Goal: Task Accomplishment & Management: Manage account settings

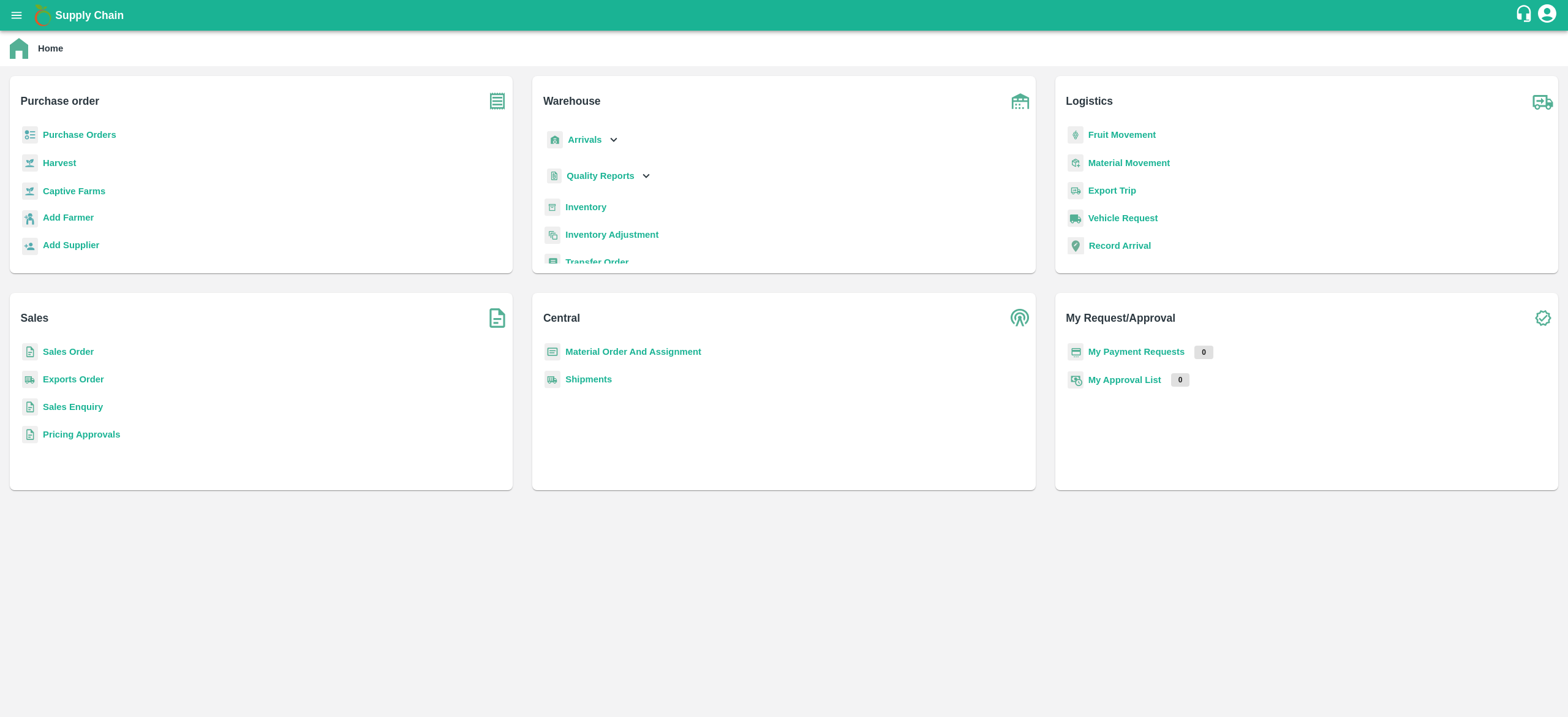
click at [79, 353] on b "Sales Order" at bounding box center [68, 352] width 51 height 10
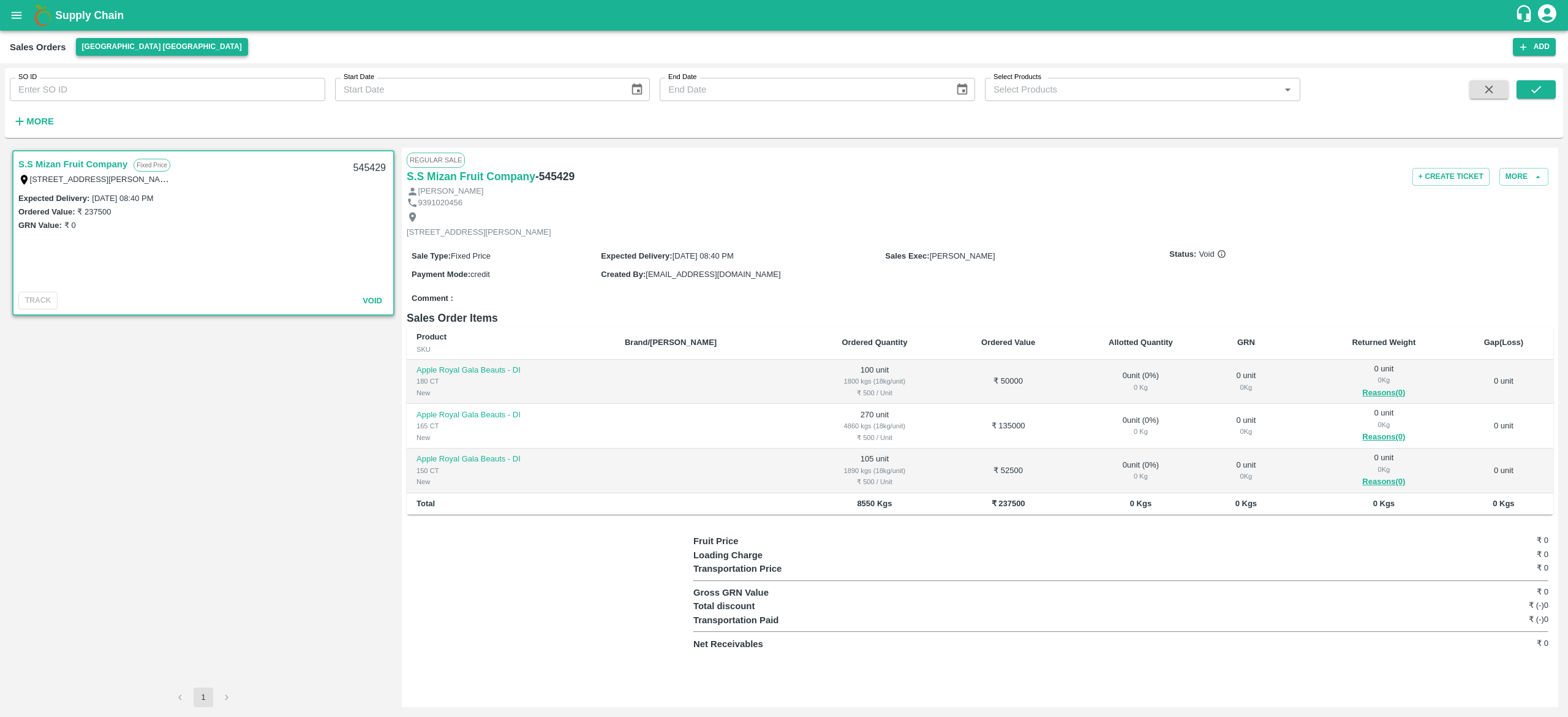
click at [129, 47] on button "[GEOGRAPHIC_DATA] [GEOGRAPHIC_DATA]" at bounding box center [162, 47] width 173 height 17
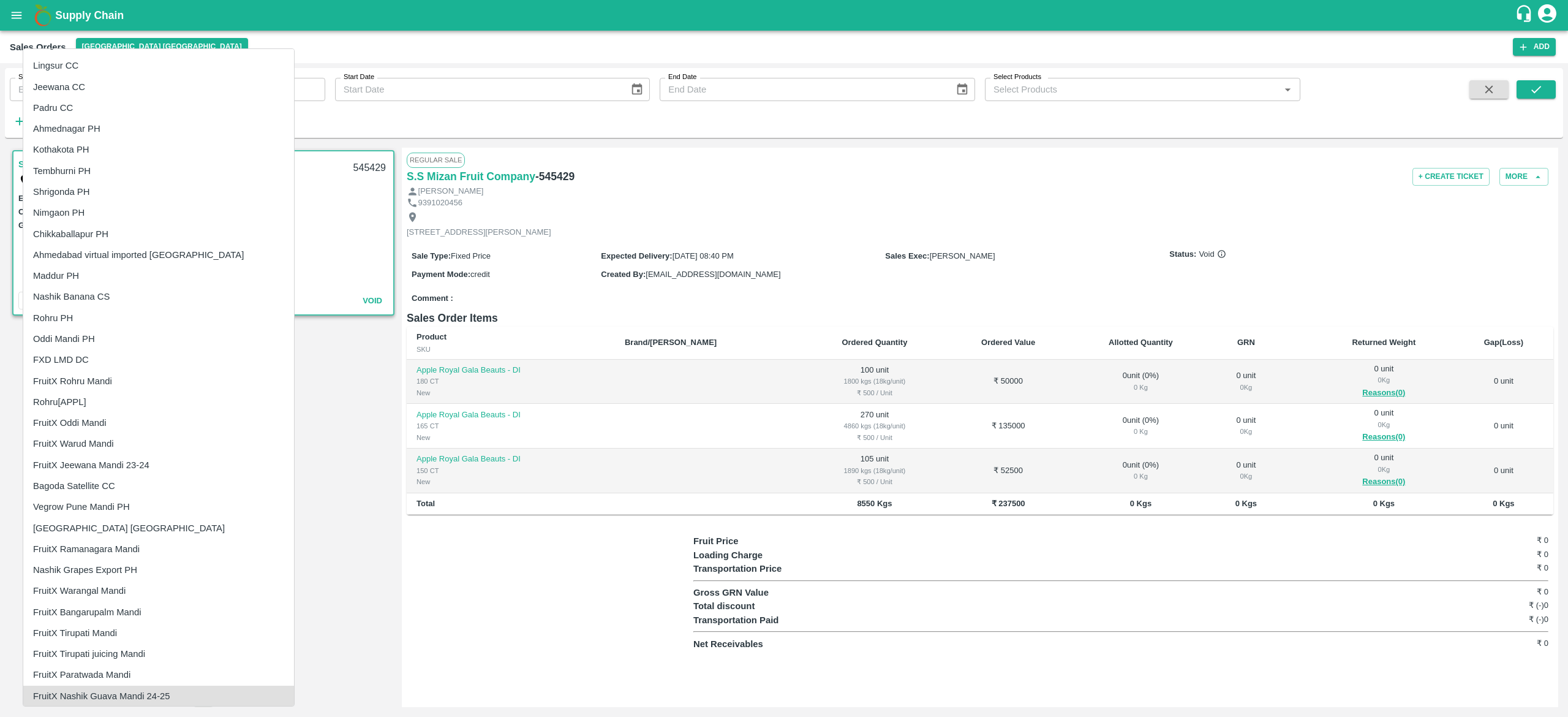
scroll to position [883, 0]
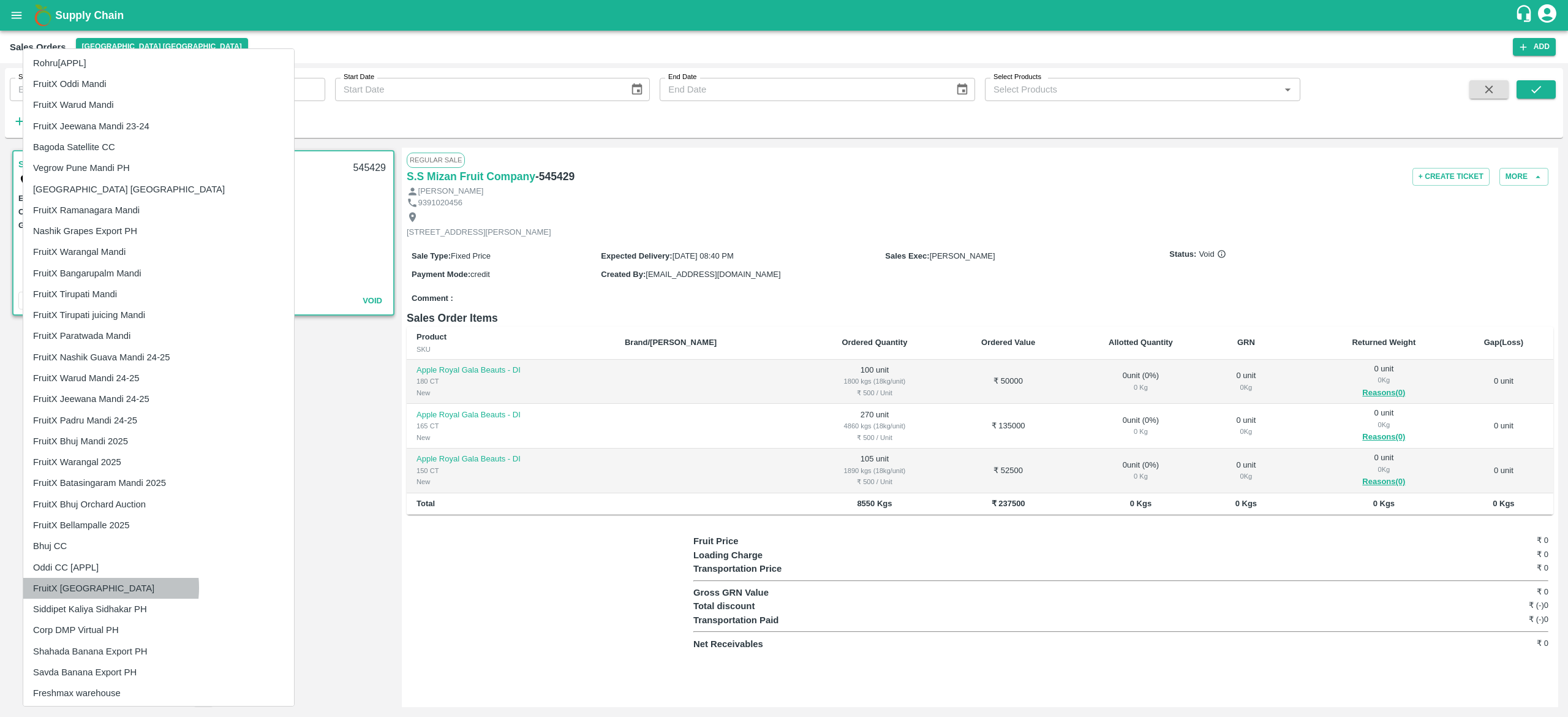
click at [93, 587] on li "FruitX [GEOGRAPHIC_DATA]" at bounding box center [158, 588] width 271 height 21
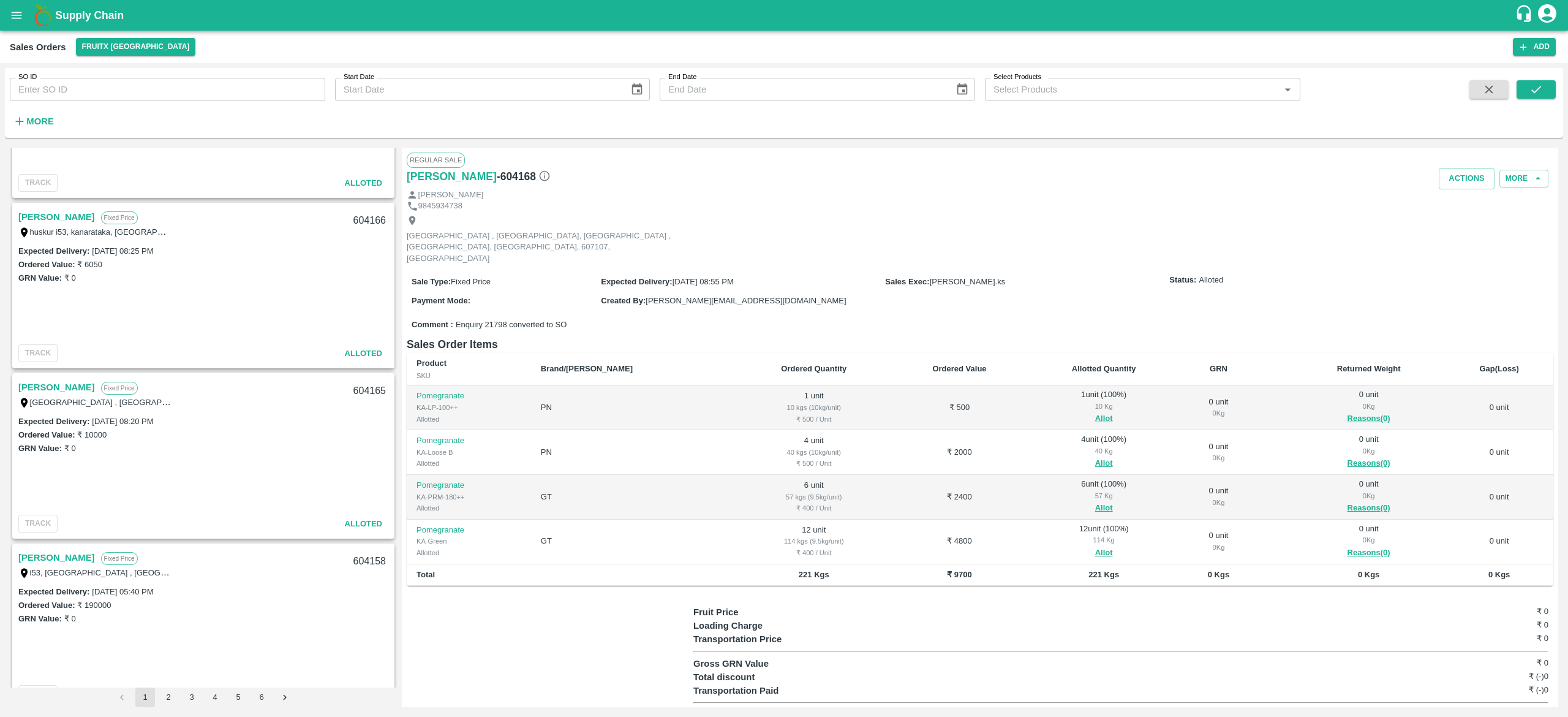
scroll to position [735, 0]
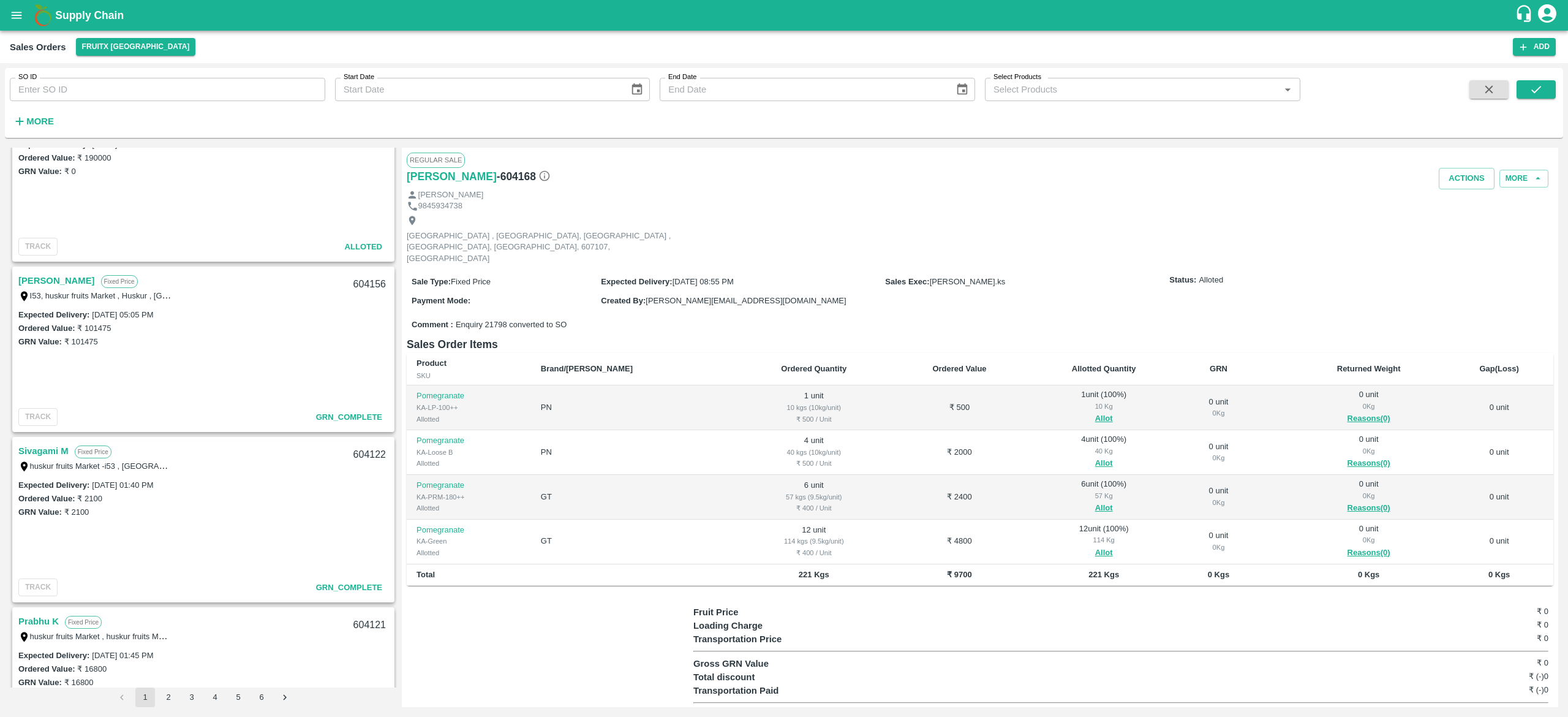
click at [51, 113] on h6 "More" at bounding box center [40, 121] width 27 height 16
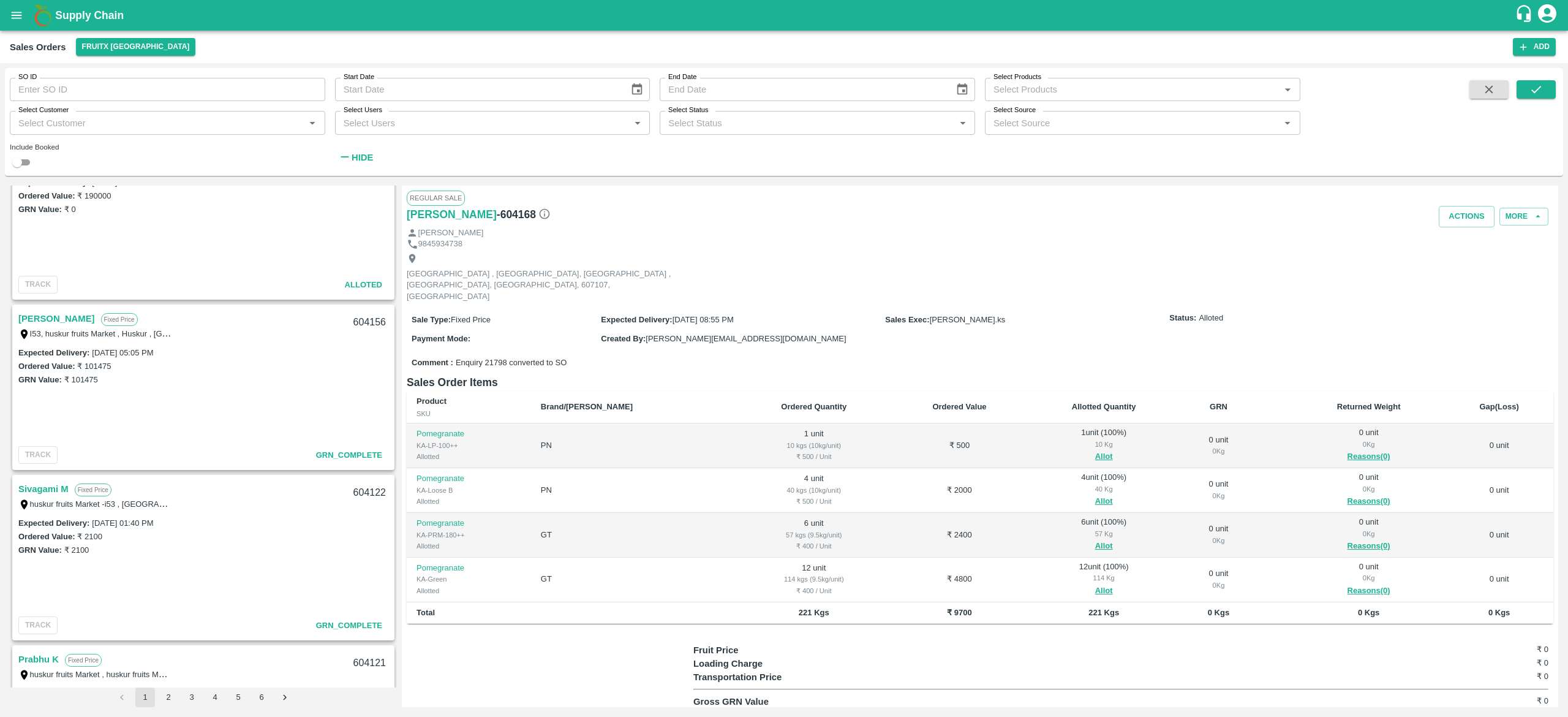
click at [859, 132] on div "Select Status   *" at bounding box center [816, 121] width 315 height 23
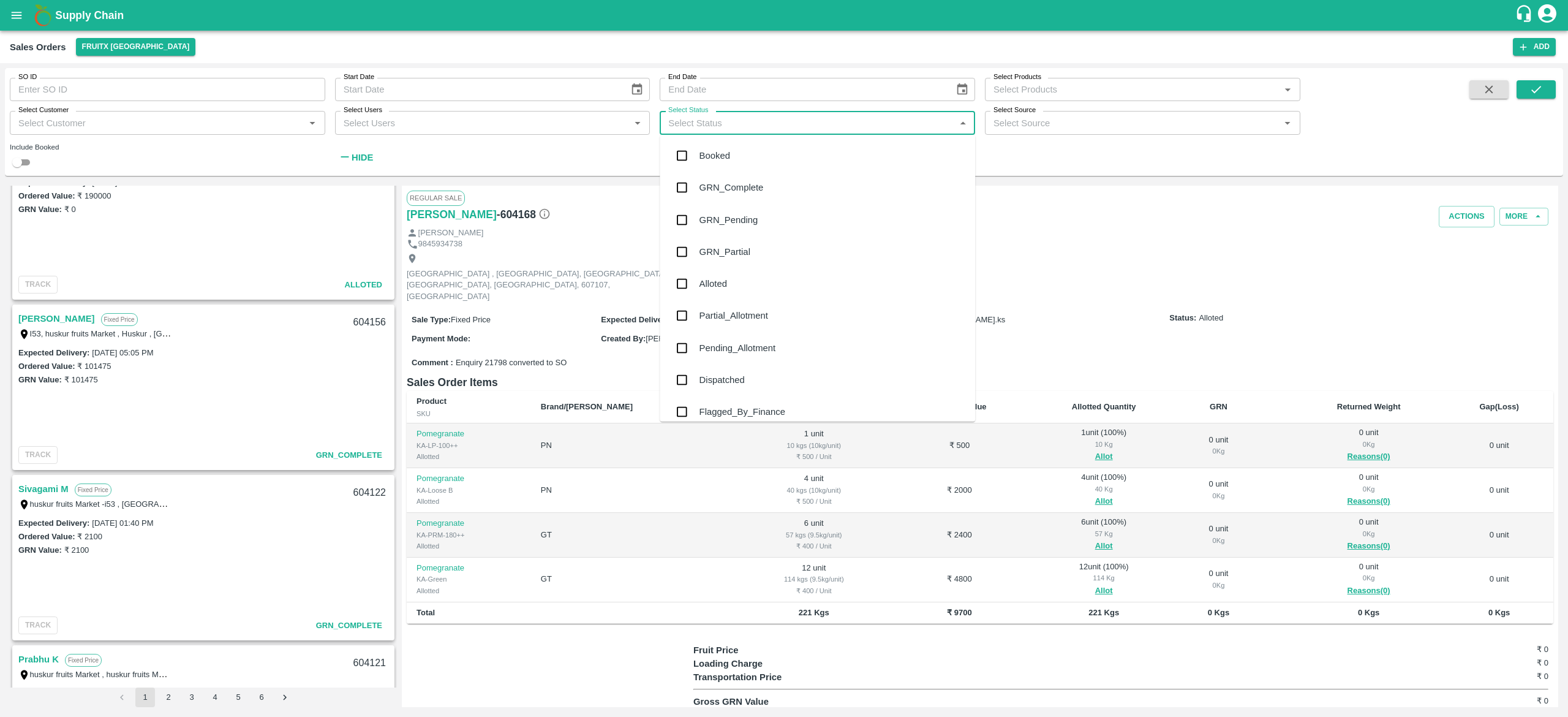
click at [680, 185] on input "checkbox" at bounding box center [681, 187] width 25 height 25
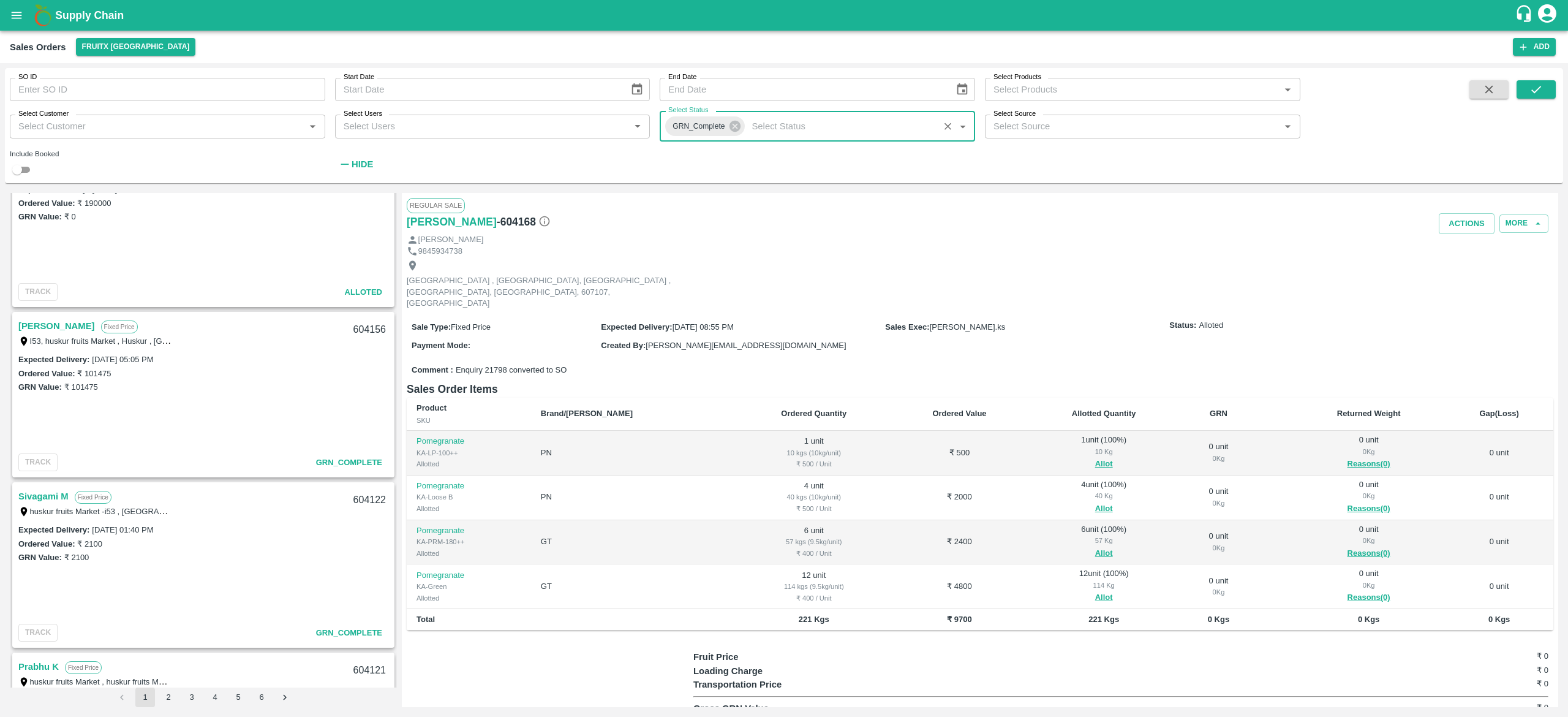
click at [1143, 130] on input "Select Source" at bounding box center [1132, 125] width 288 height 16
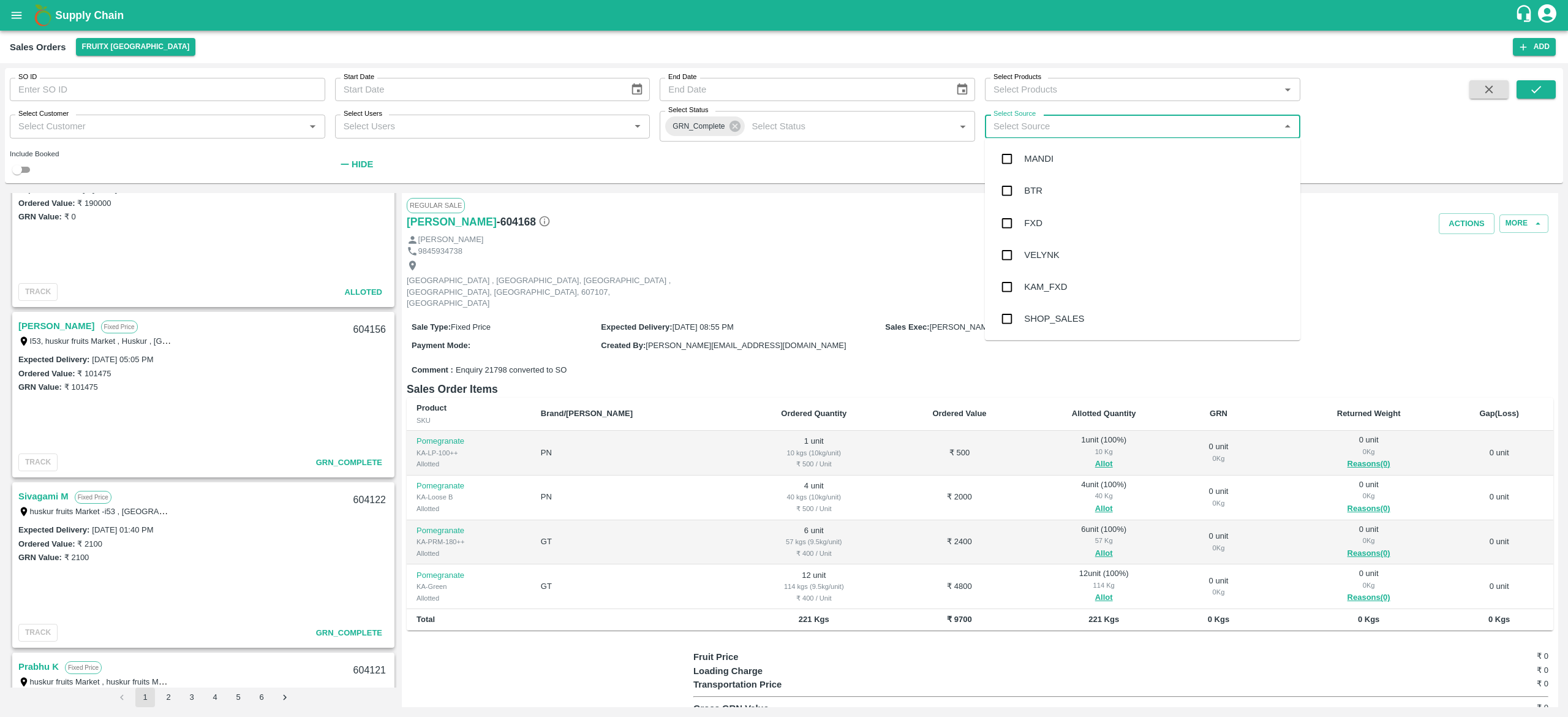
click at [1484, 112] on span at bounding box center [1489, 128] width 49 height 96
click at [1527, 87] on button "submit" at bounding box center [1536, 90] width 39 height 18
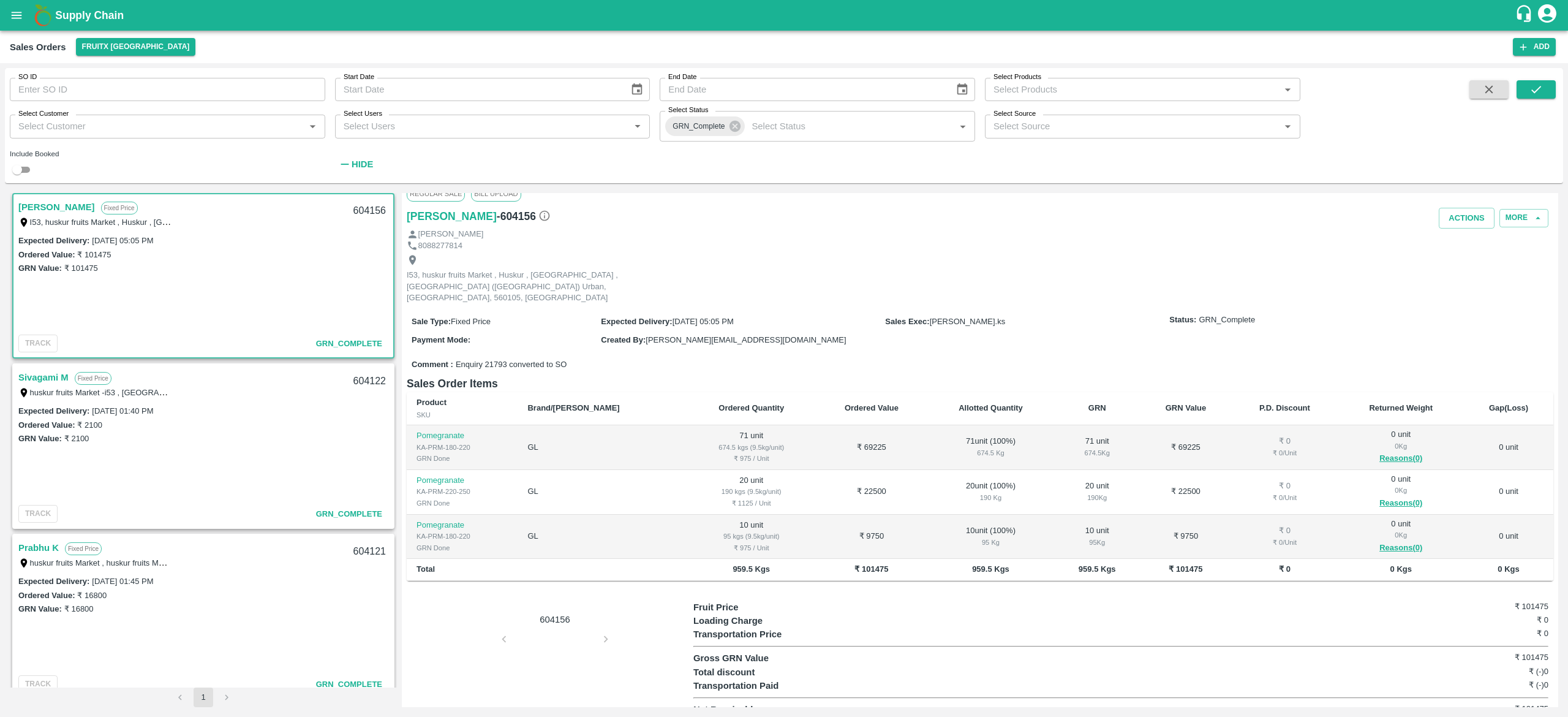
scroll to position [23, 0]
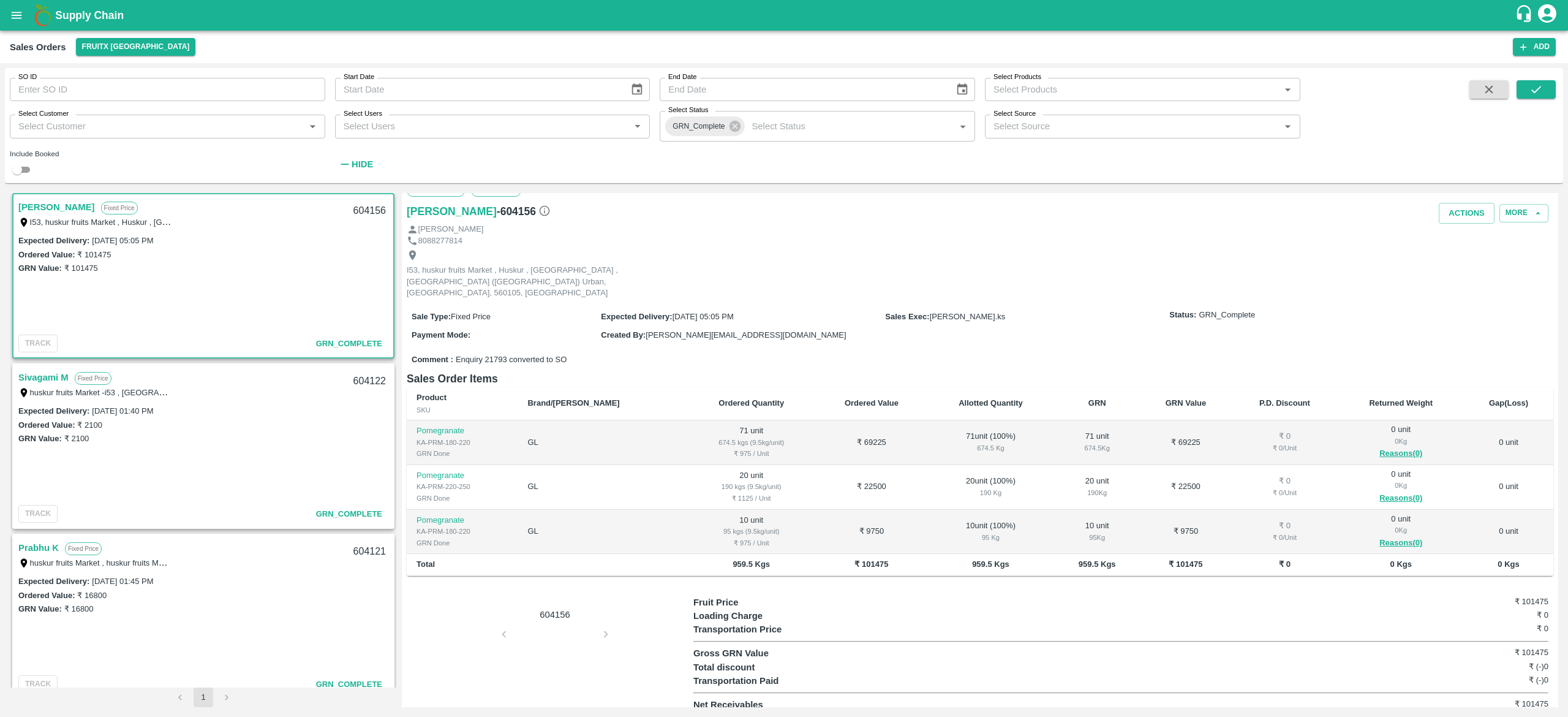
click at [540, 652] on div "604156" at bounding box center [550, 653] width 287 height 116
click at [547, 632] on div "604156" at bounding box center [550, 653] width 287 height 116
click at [562, 661] on div "604156" at bounding box center [550, 653] width 287 height 116
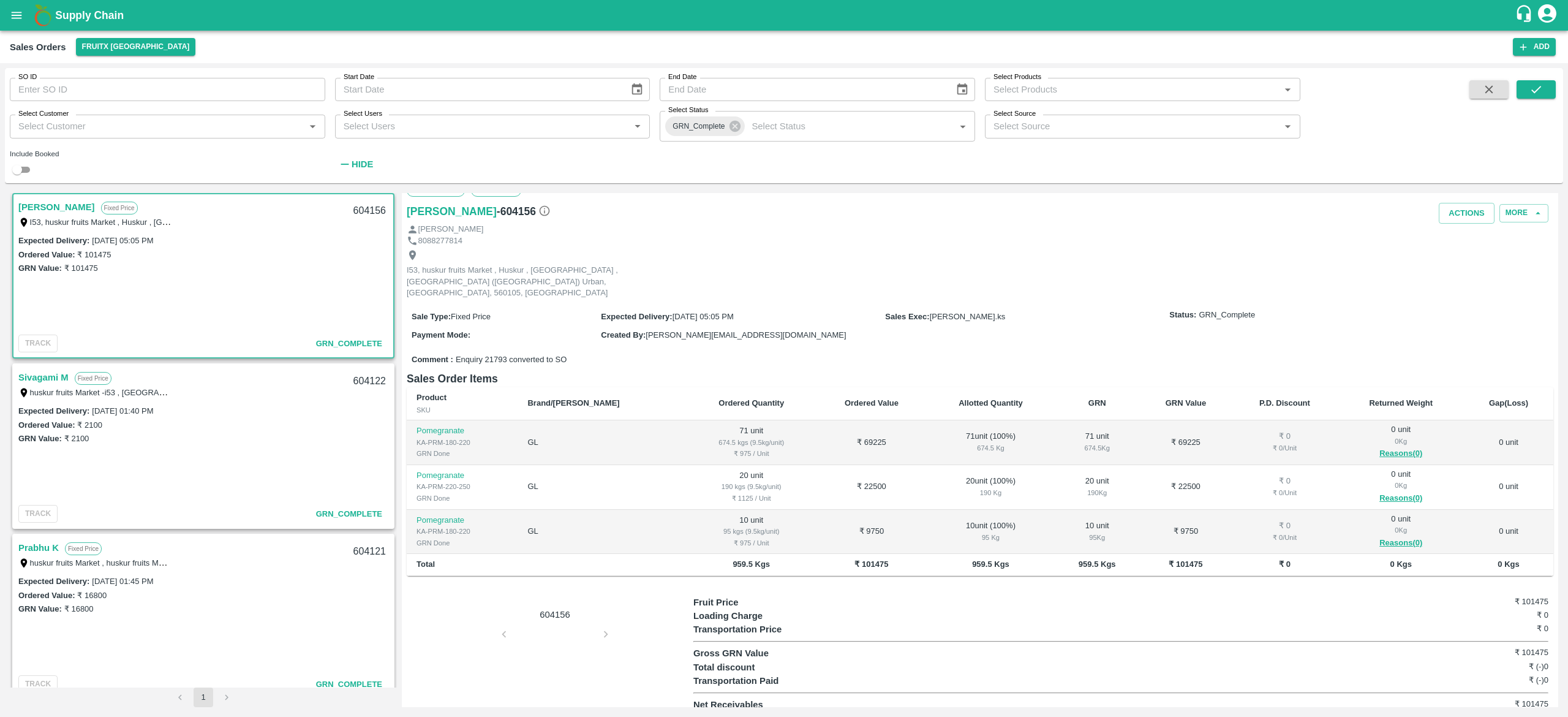
click at [260, 436] on div "GRN Value: ₹ 2100" at bounding box center [203, 438] width 370 height 14
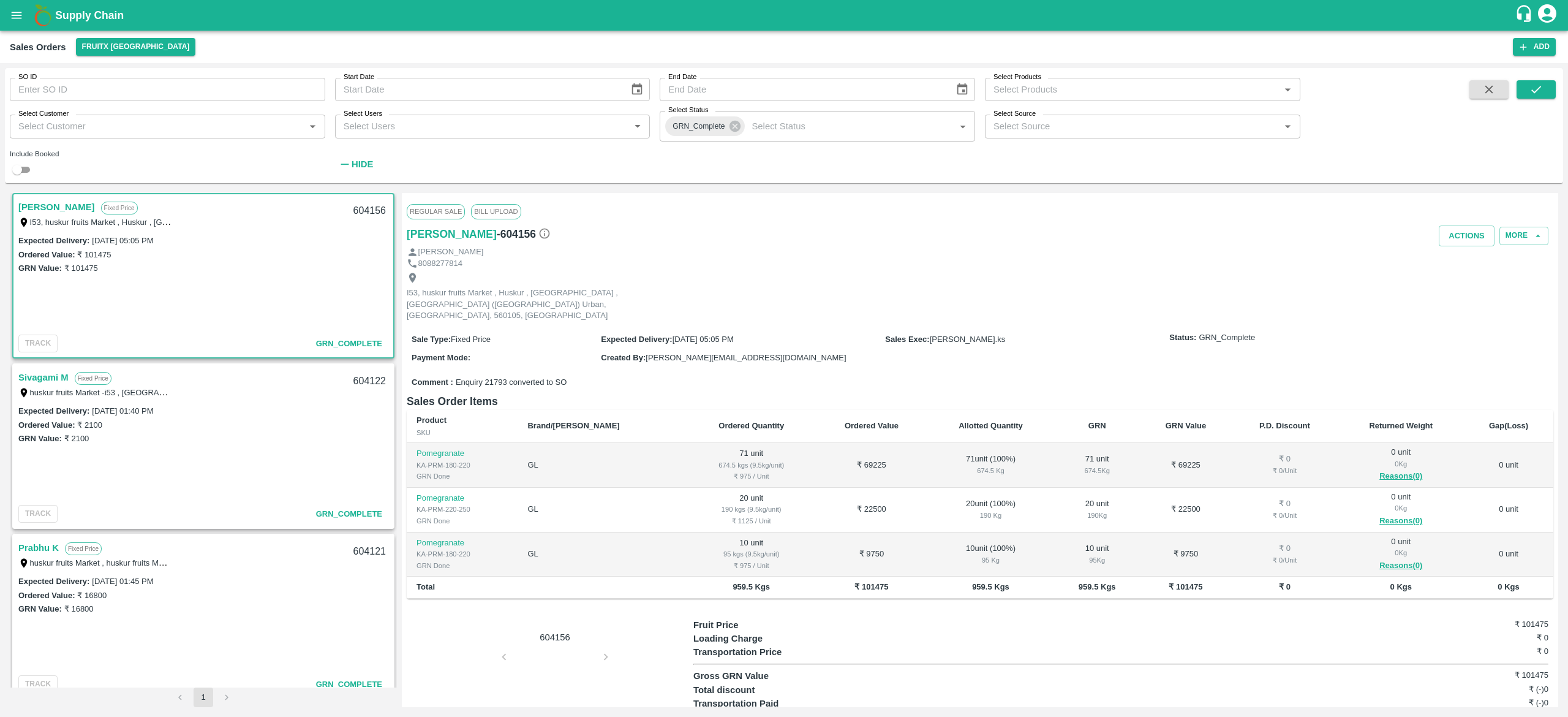
click at [247, 401] on div "Sivagami M Fixed Price huskur fruits Market -i53 , huskur fruits Market , [GEOG…" at bounding box center [204, 384] width 380 height 39
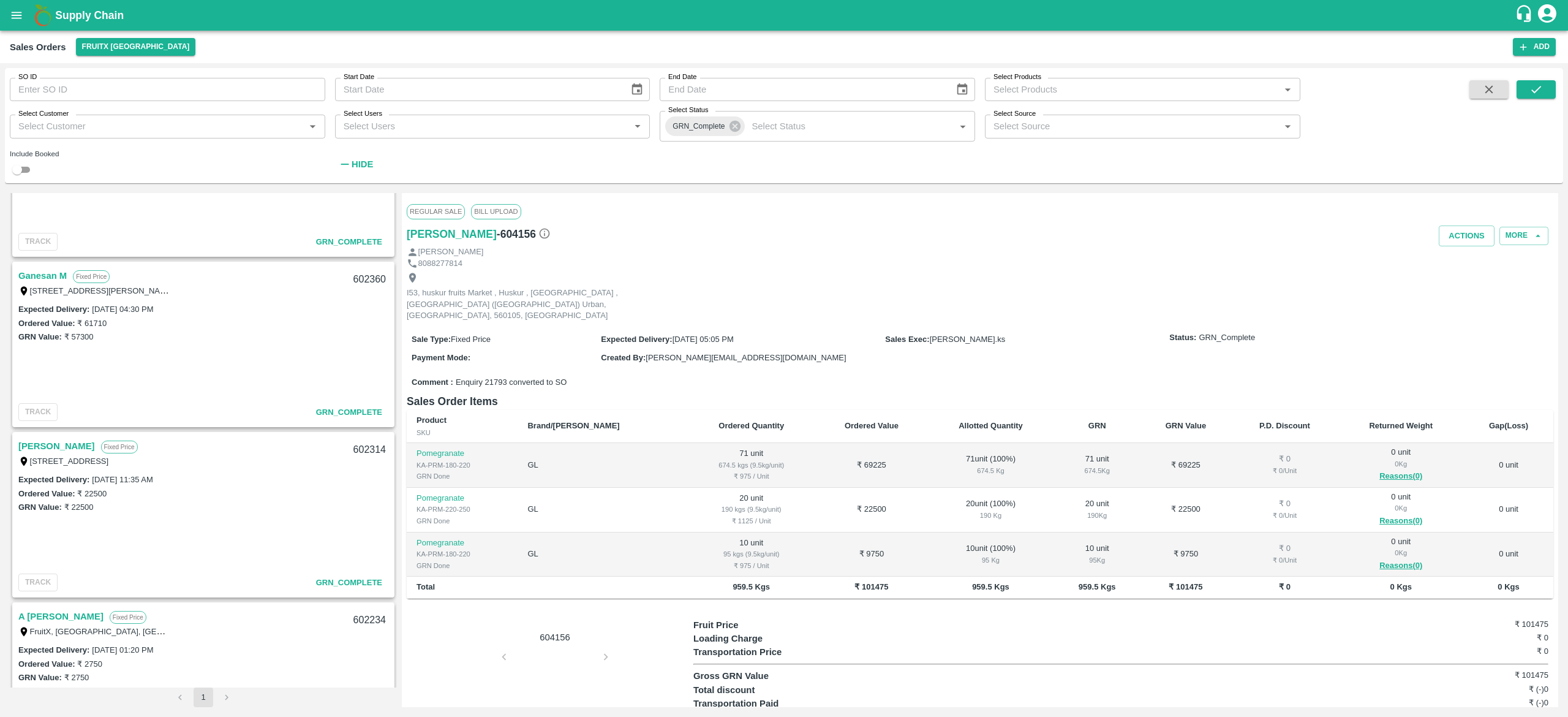
scroll to position [2741, 0]
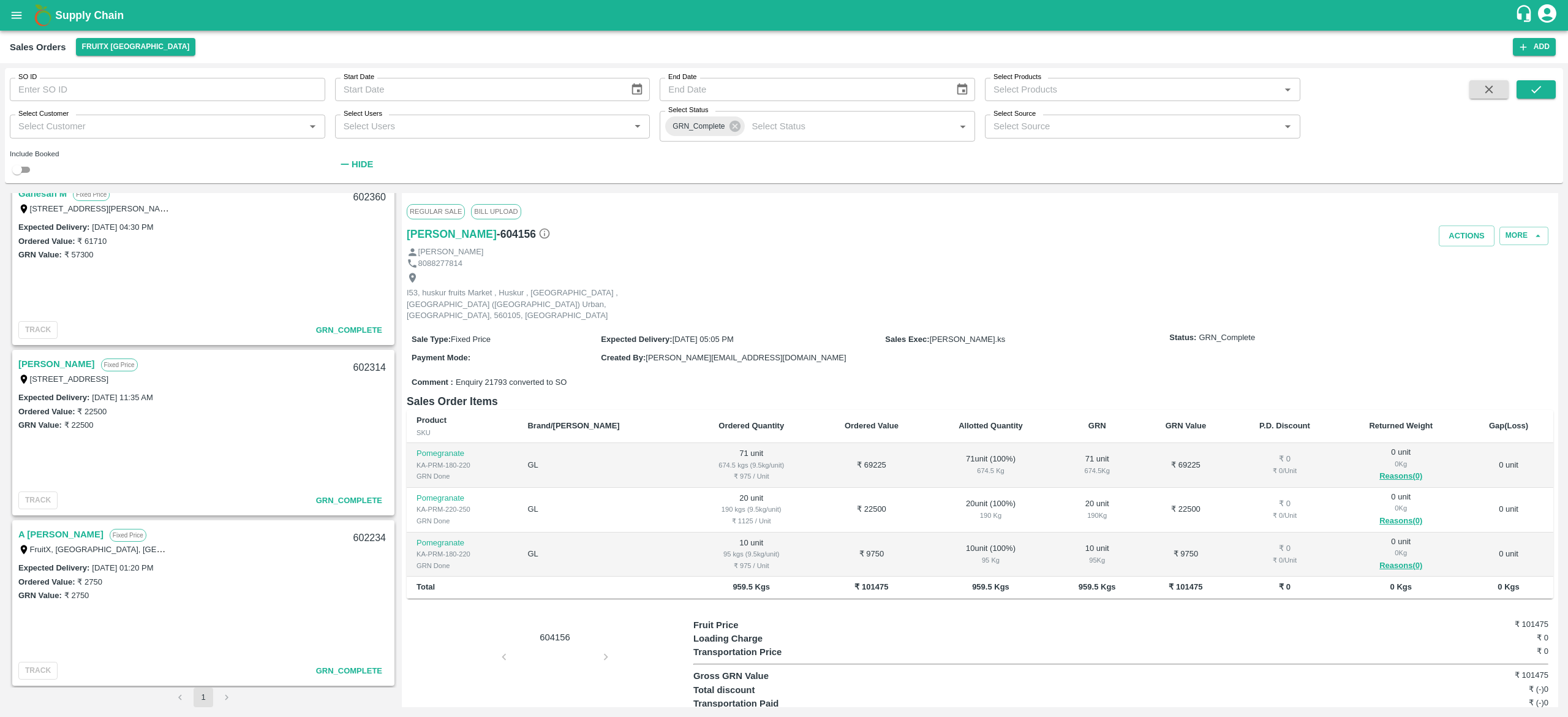
click at [55, 534] on link "A [PERSON_NAME]" at bounding box center [60, 533] width 85 height 16
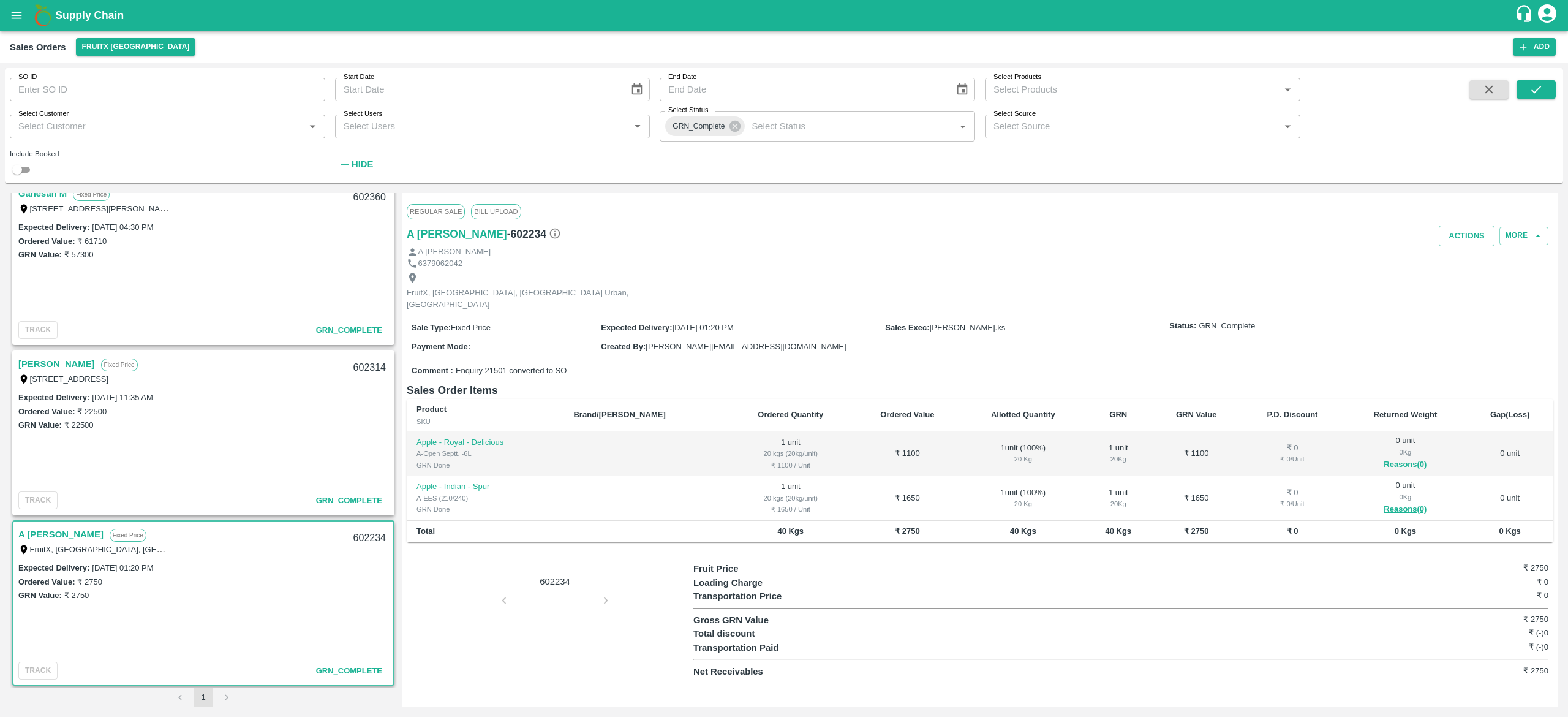
click at [556, 595] on div "602234" at bounding box center [550, 619] width 287 height 116
click at [556, 638] on div "602234" at bounding box center [550, 619] width 287 height 116
click at [565, 639] on div "602234" at bounding box center [550, 619] width 287 height 116
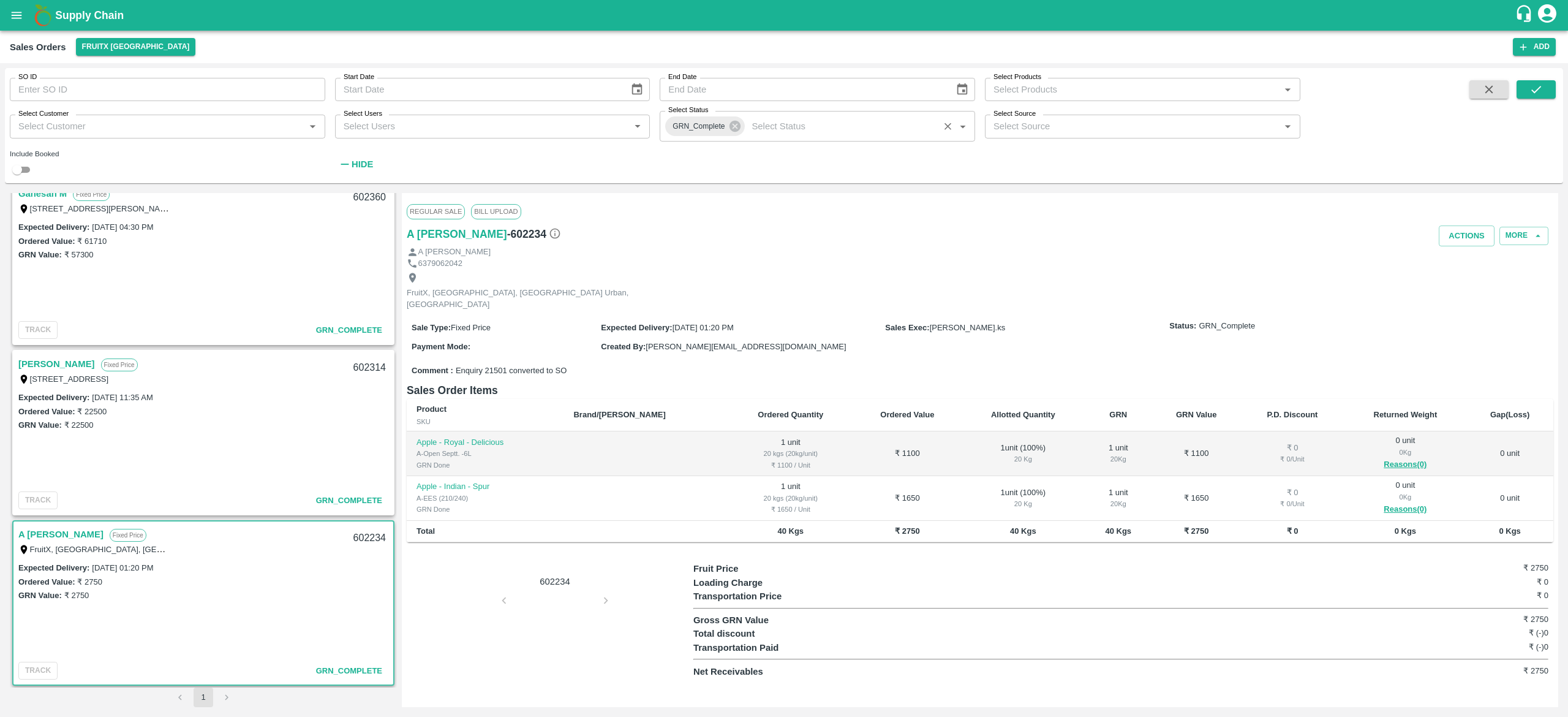
click at [846, 132] on input "Select Status" at bounding box center [841, 125] width 189 height 16
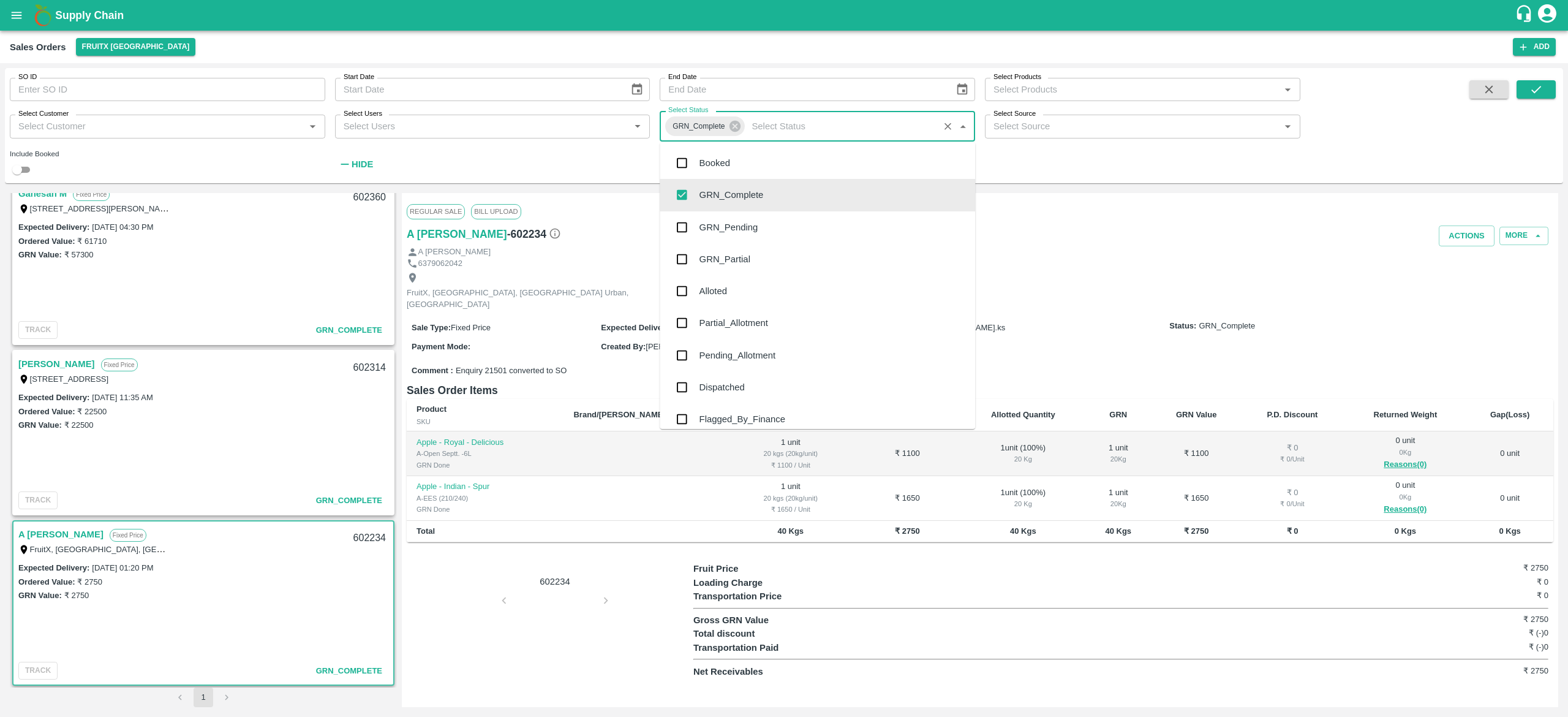
click at [679, 184] on input "checkbox" at bounding box center [681, 195] width 25 height 25
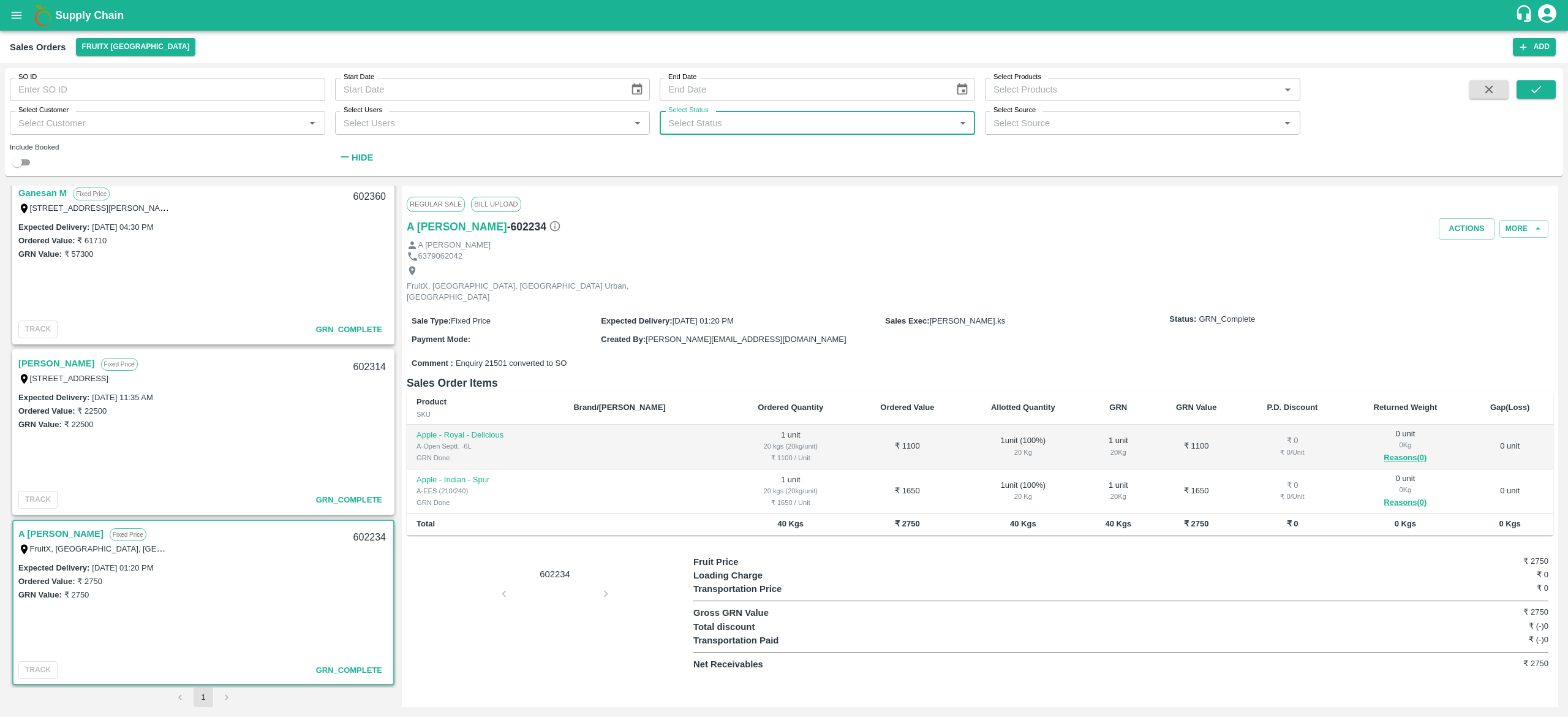
scroll to position [2736, 0]
click at [913, 128] on input "Select Status" at bounding box center [807, 121] width 288 height 16
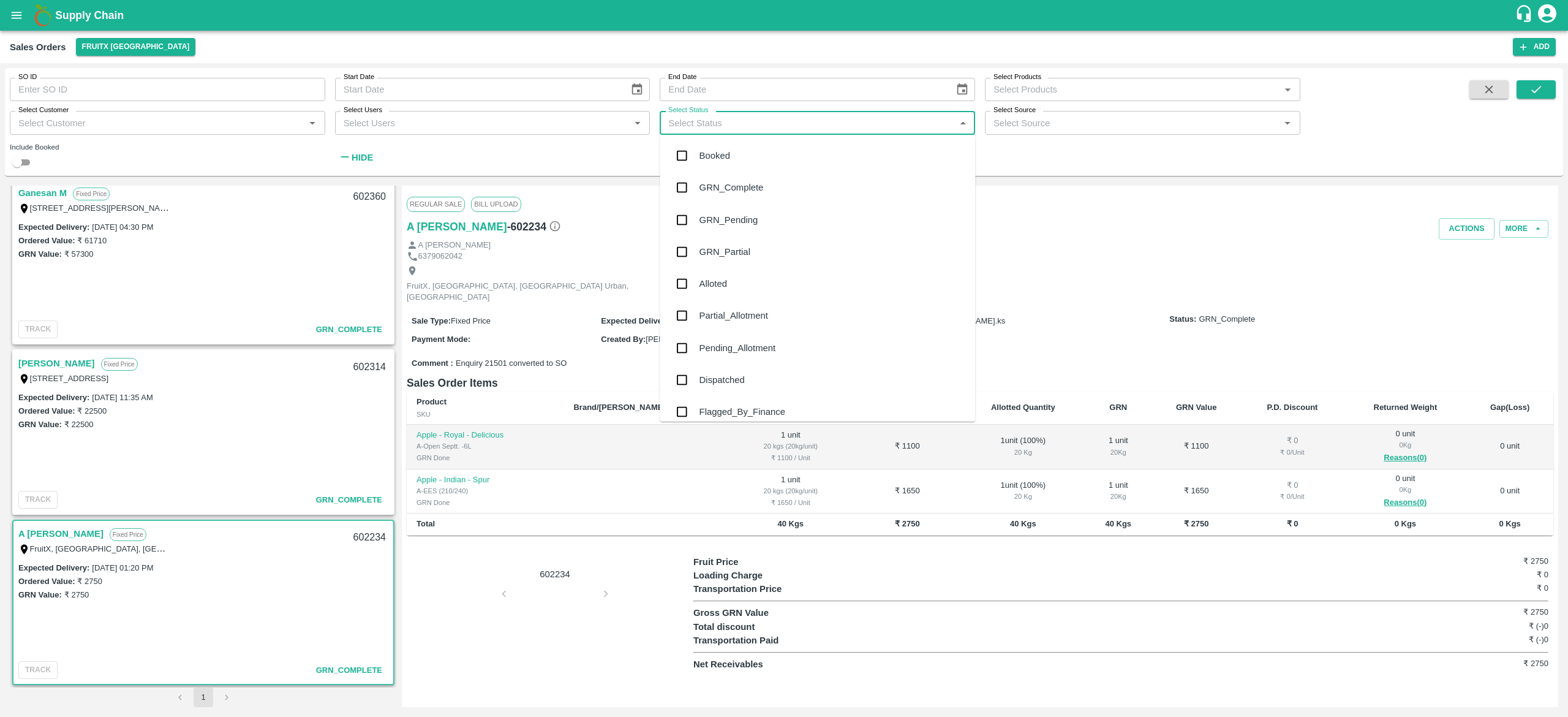
click at [684, 154] on input "checkbox" at bounding box center [681, 155] width 25 height 25
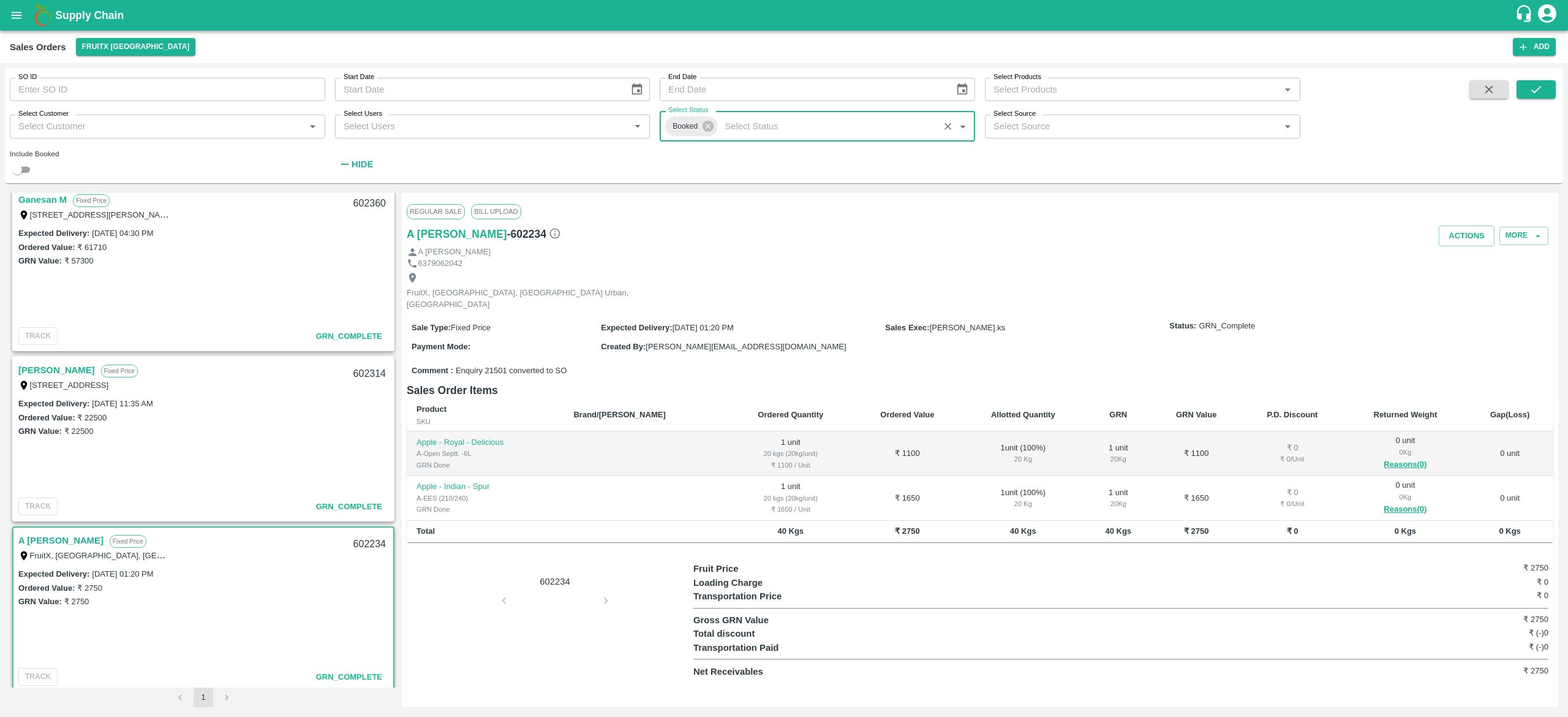
scroll to position [2741, 0]
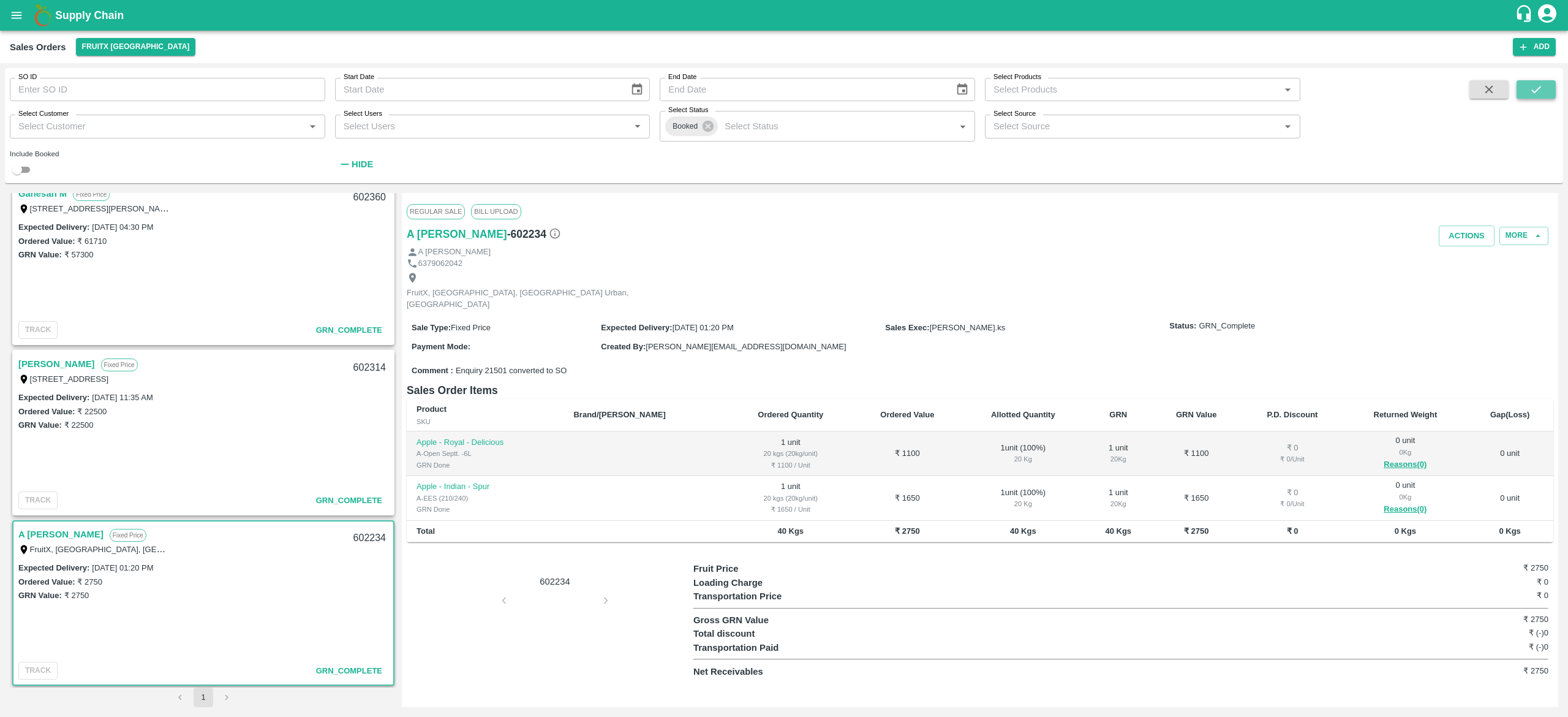
click at [1542, 92] on icon "submit" at bounding box center [1536, 90] width 14 height 14
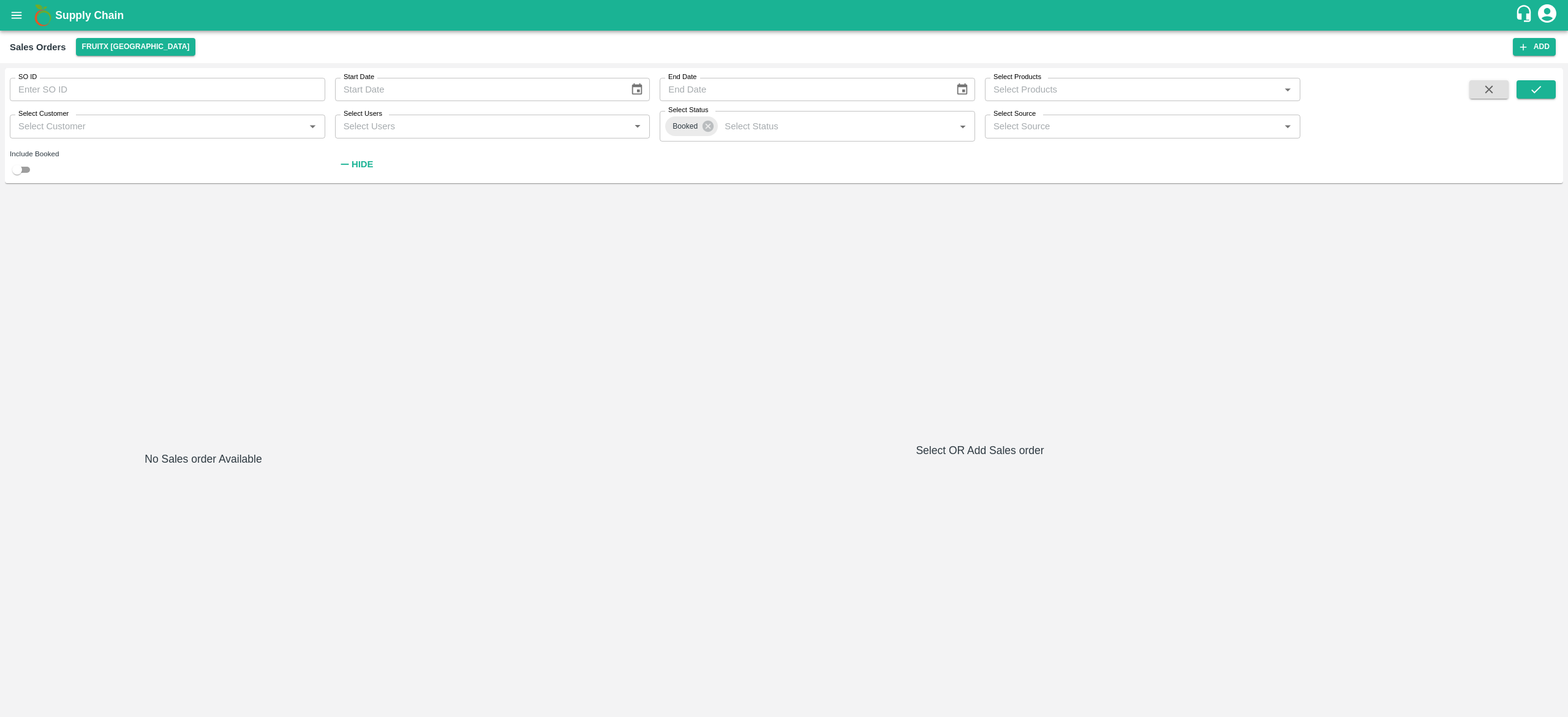
click at [316, 211] on div at bounding box center [204, 321] width 387 height 257
click at [27, 168] on input "checkbox" at bounding box center [17, 170] width 44 height 15
click at [1527, 103] on span at bounding box center [1536, 128] width 39 height 96
click at [1538, 93] on icon "submit" at bounding box center [1536, 90] width 14 height 14
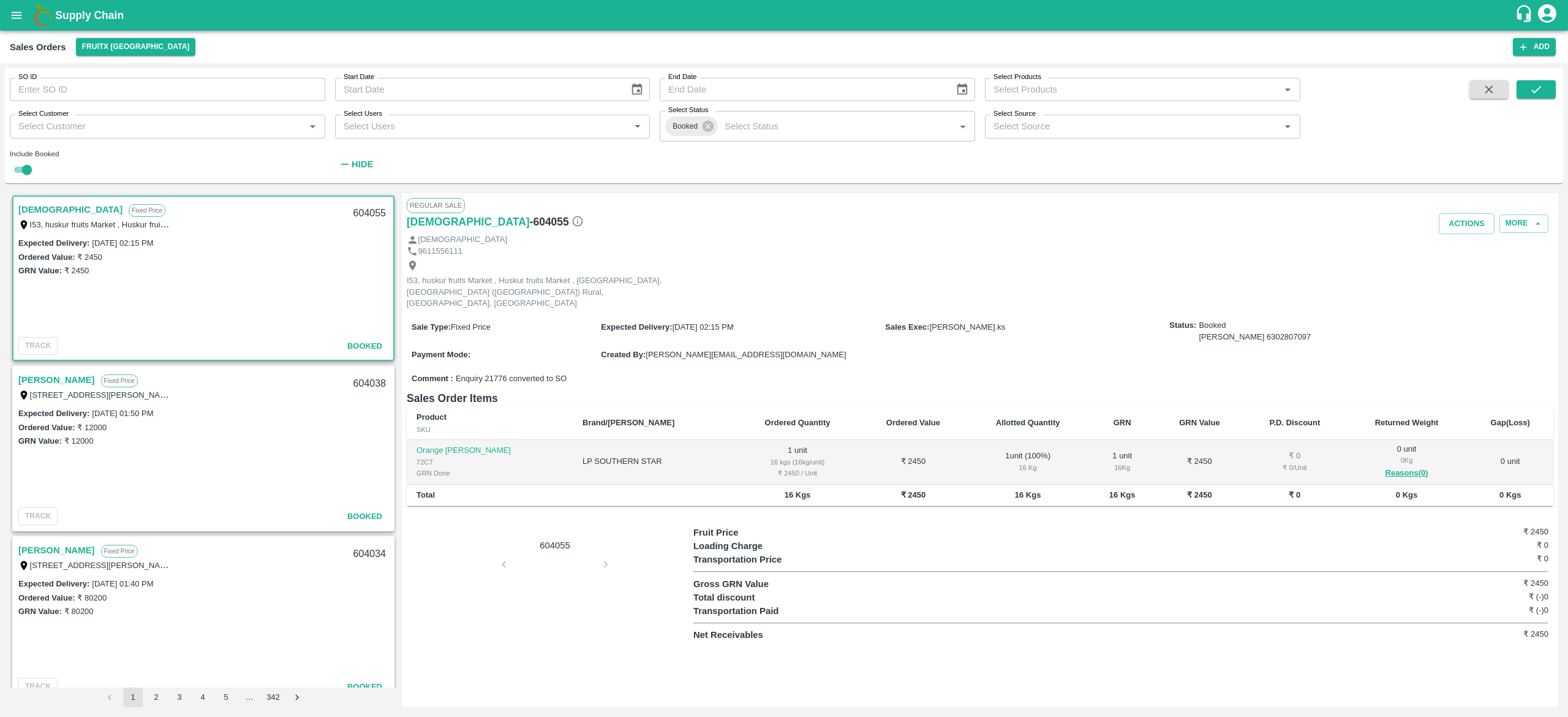
click at [531, 570] on div "604055" at bounding box center [550, 584] width 287 height 116
click at [552, 585] on div "604055" at bounding box center [550, 584] width 287 height 116
click at [35, 379] on link "[PERSON_NAME]" at bounding box center [57, 379] width 77 height 16
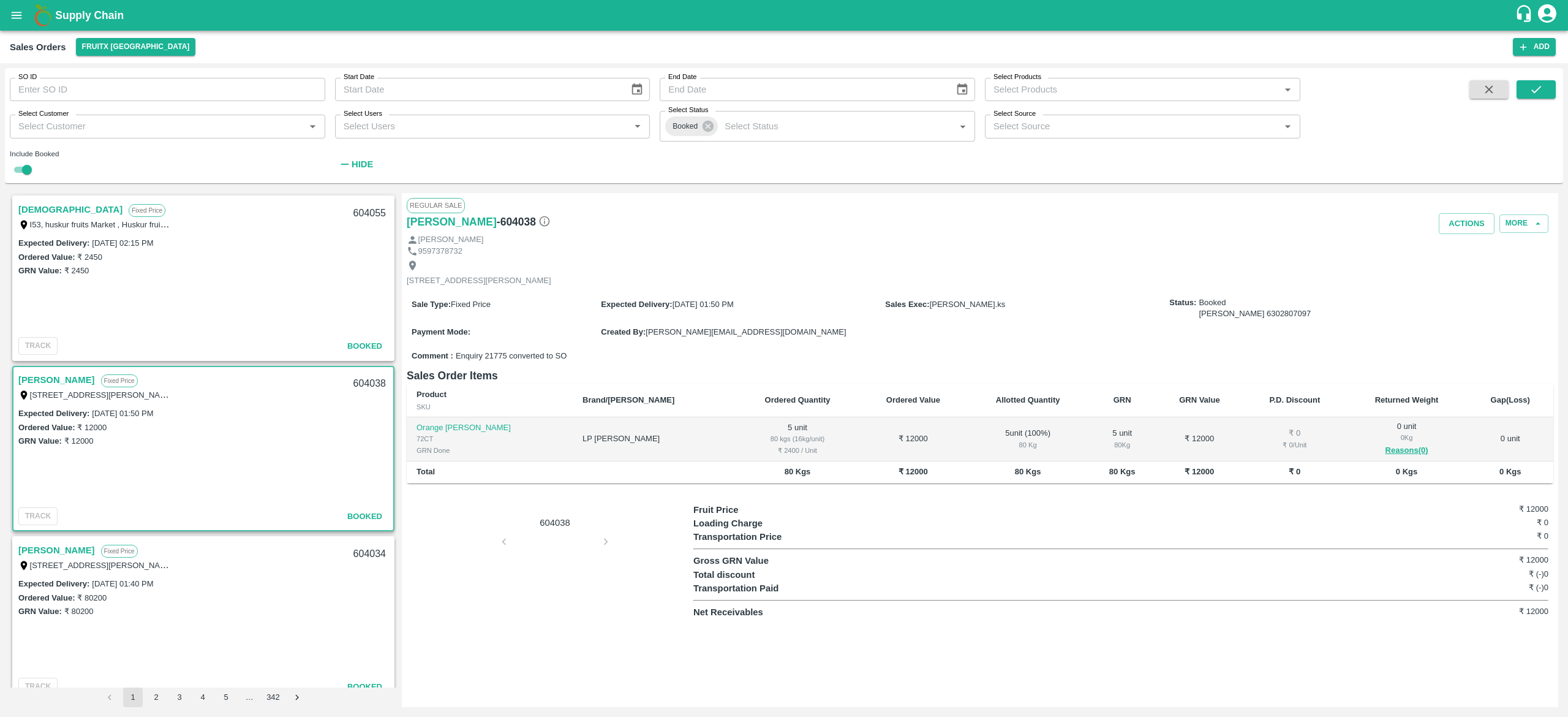
click at [738, 595] on p "Transportation Paid" at bounding box center [800, 588] width 214 height 14
click at [748, 595] on p "Transportation Paid" at bounding box center [800, 588] width 214 height 14
click at [552, 596] on div "604038" at bounding box center [550, 561] width 287 height 116
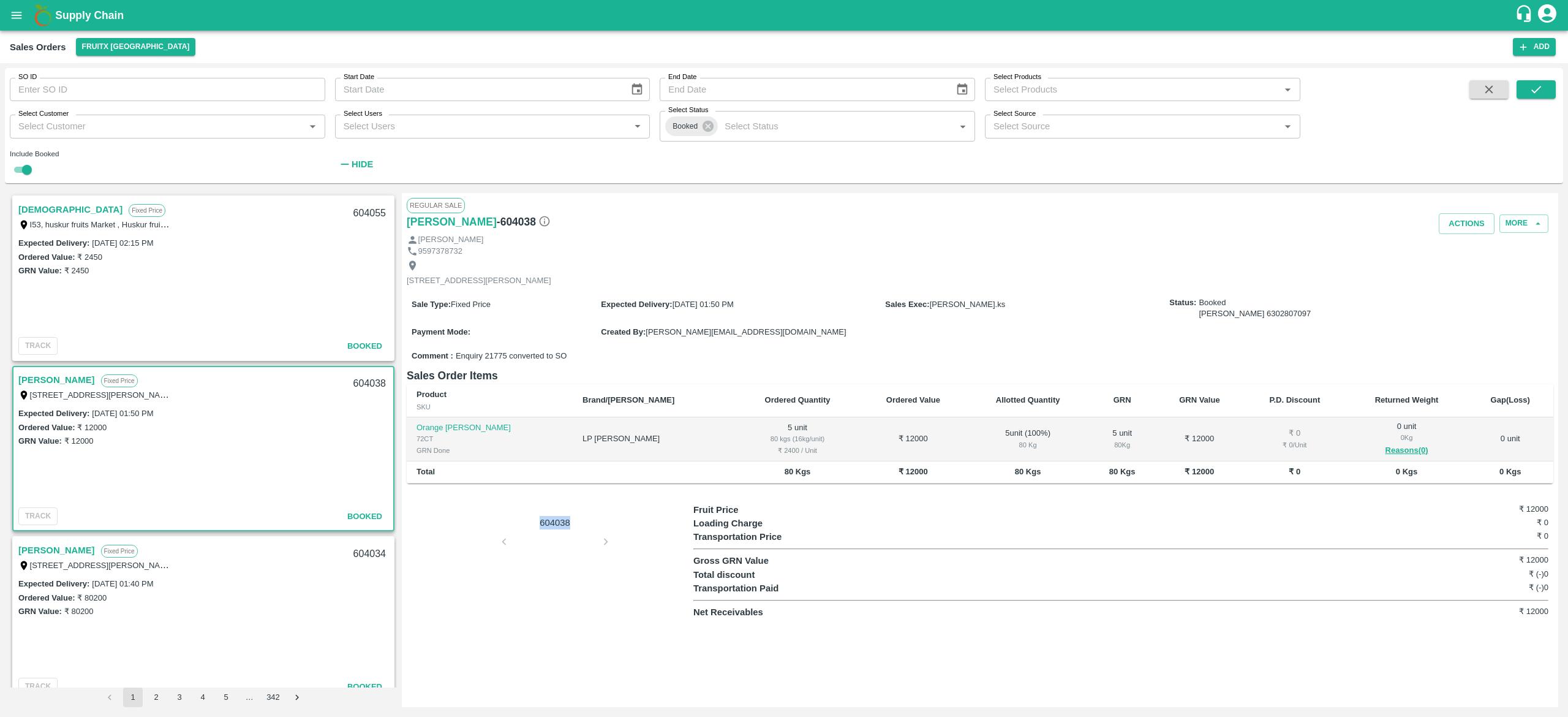
click at [559, 589] on div "604038" at bounding box center [550, 561] width 287 height 116
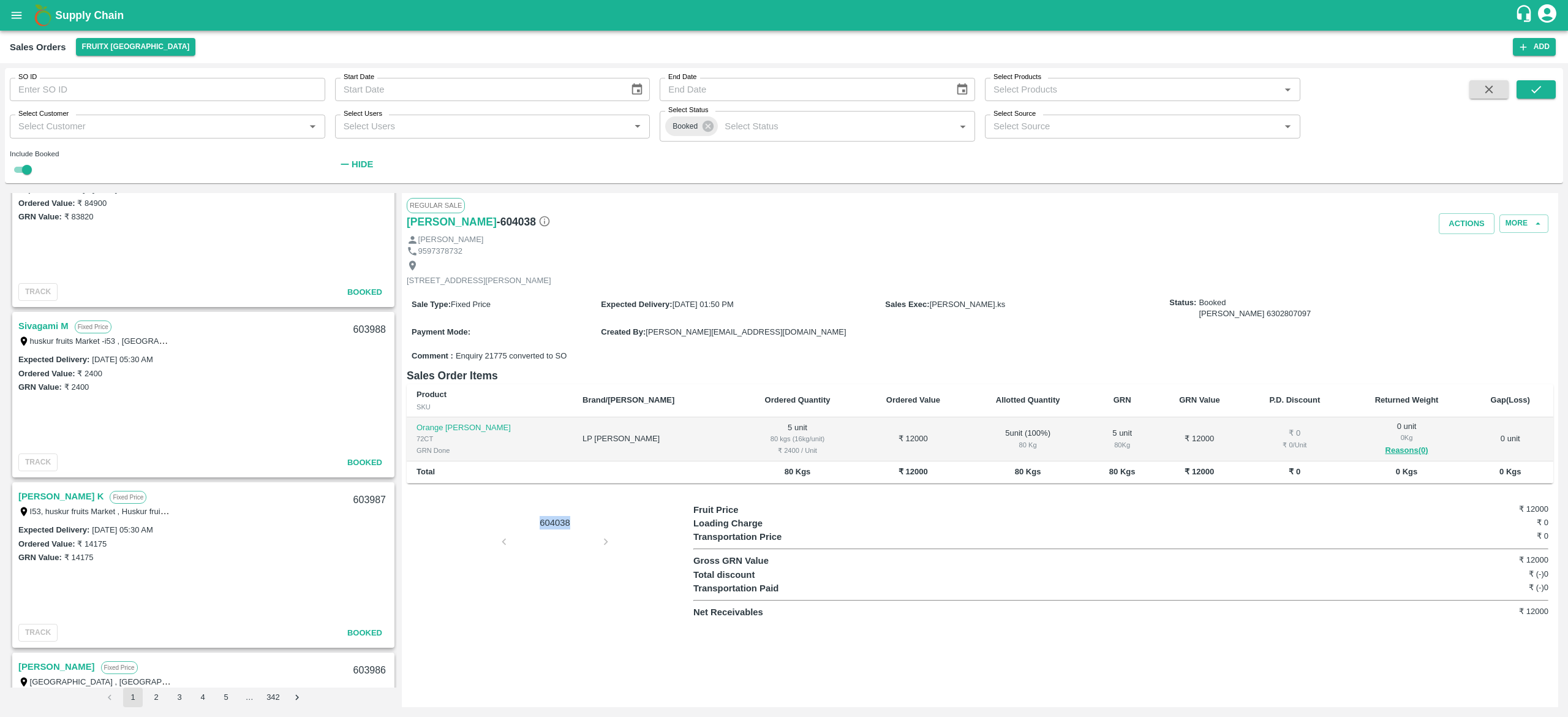
scroll to position [1348, 0]
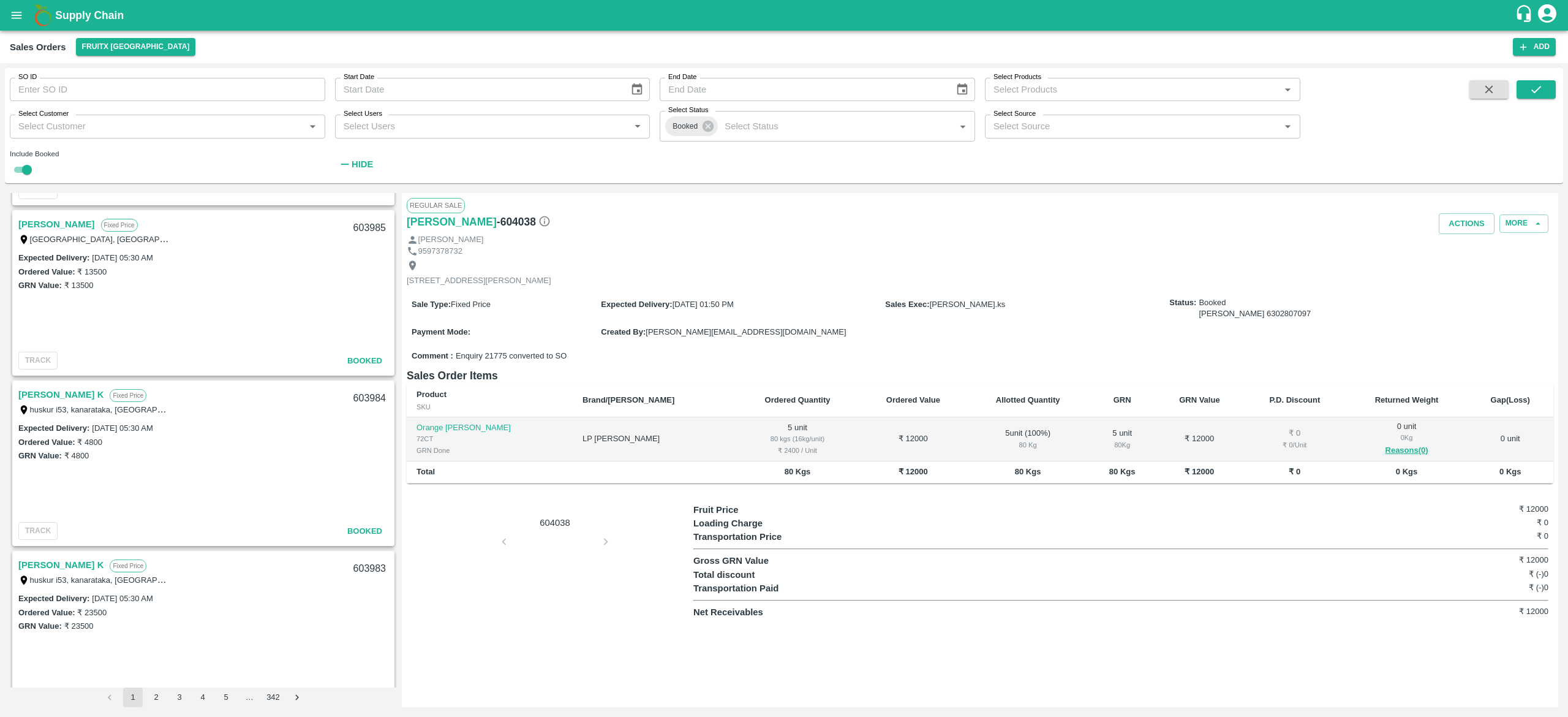
click at [49, 399] on link "[PERSON_NAME] K" at bounding box center [60, 394] width 85 height 16
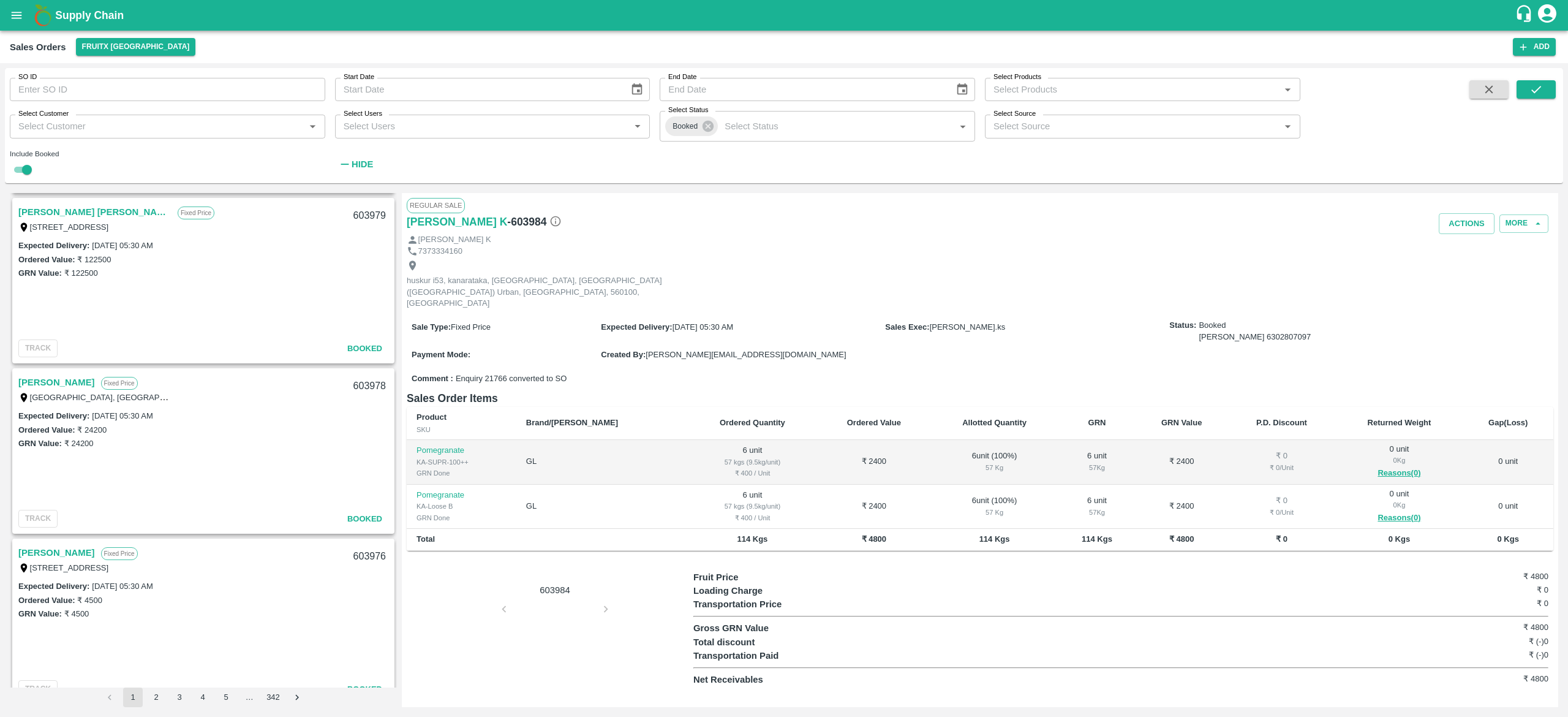
scroll to position [3763, 0]
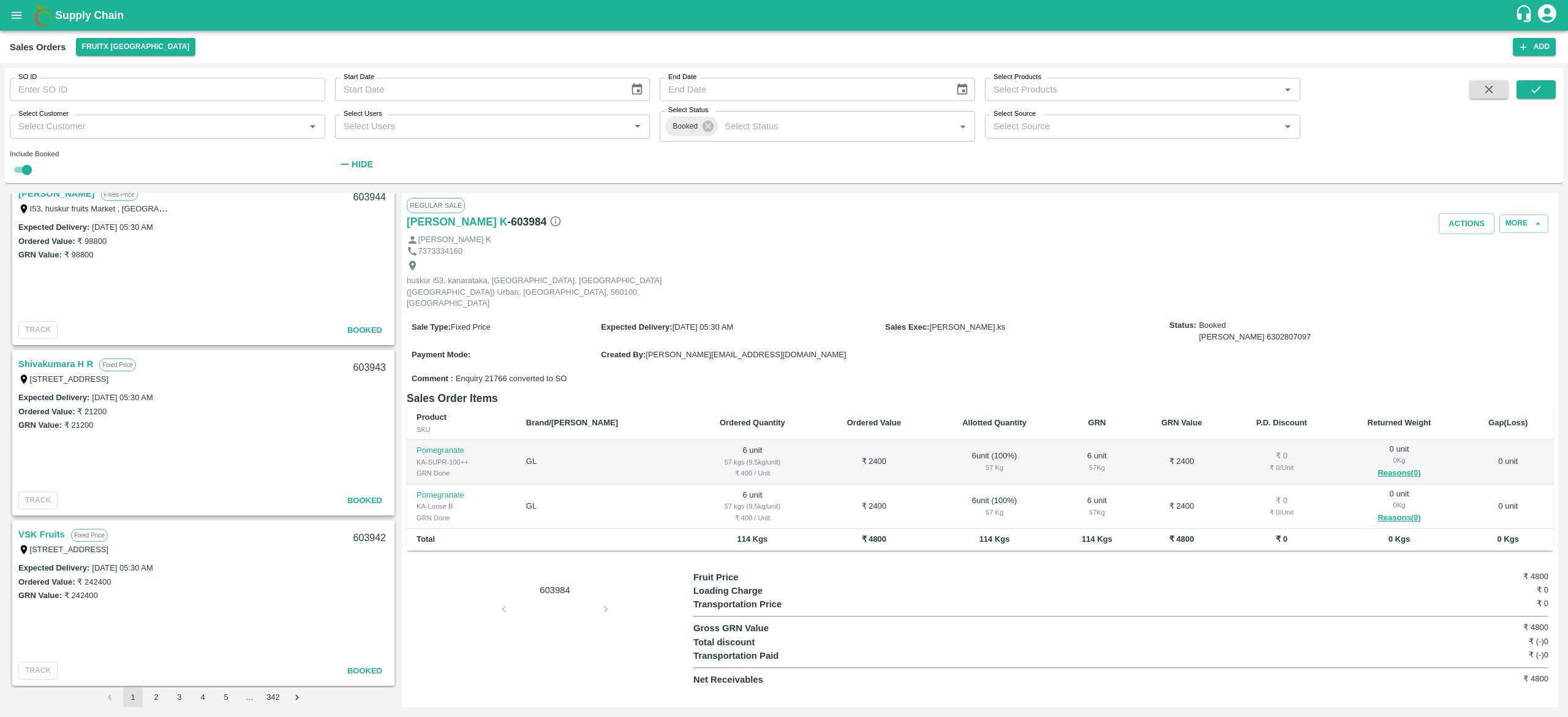
click at [52, 534] on link "VSK Fruits" at bounding box center [41, 533] width 47 height 16
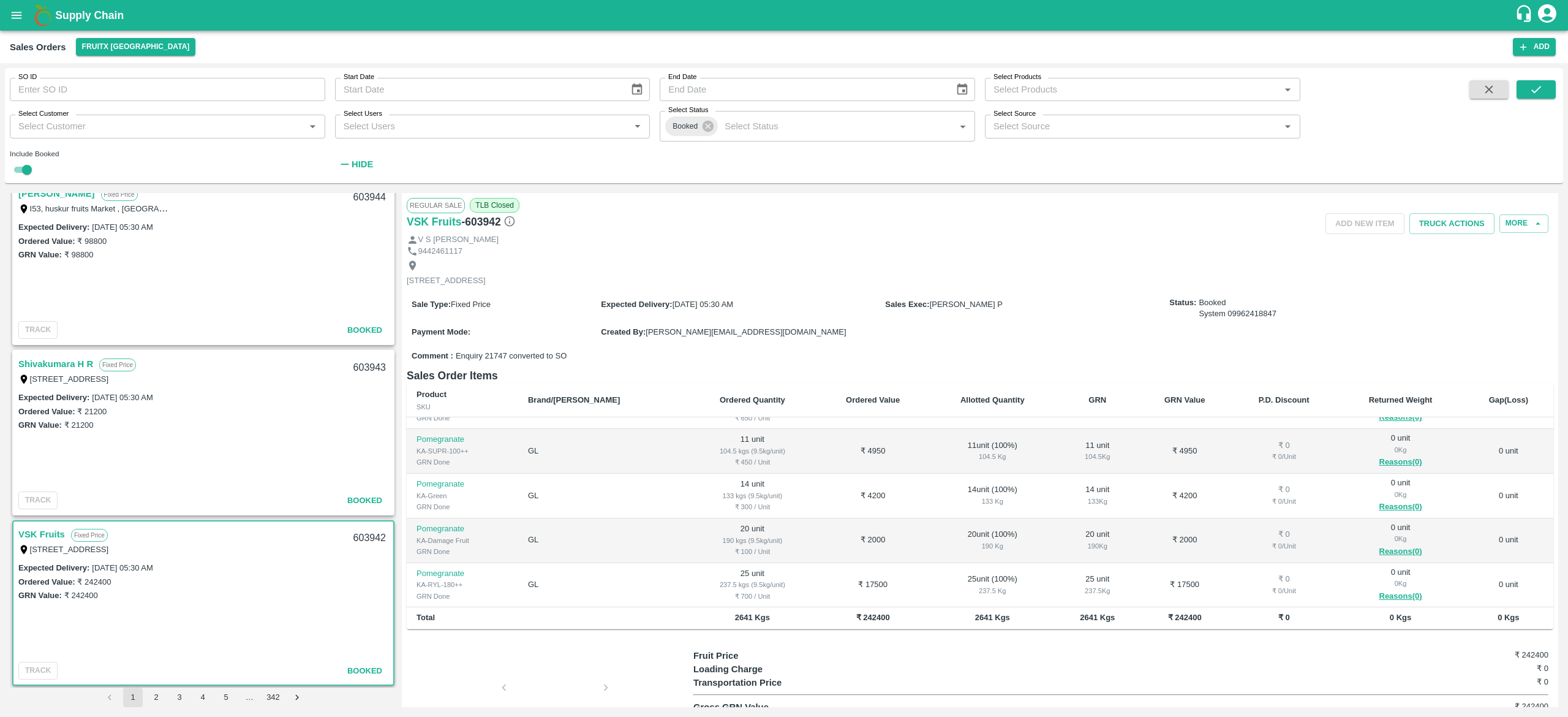
scroll to position [348, 0]
click at [554, 688] on div at bounding box center [554, 691] width 92 height 65
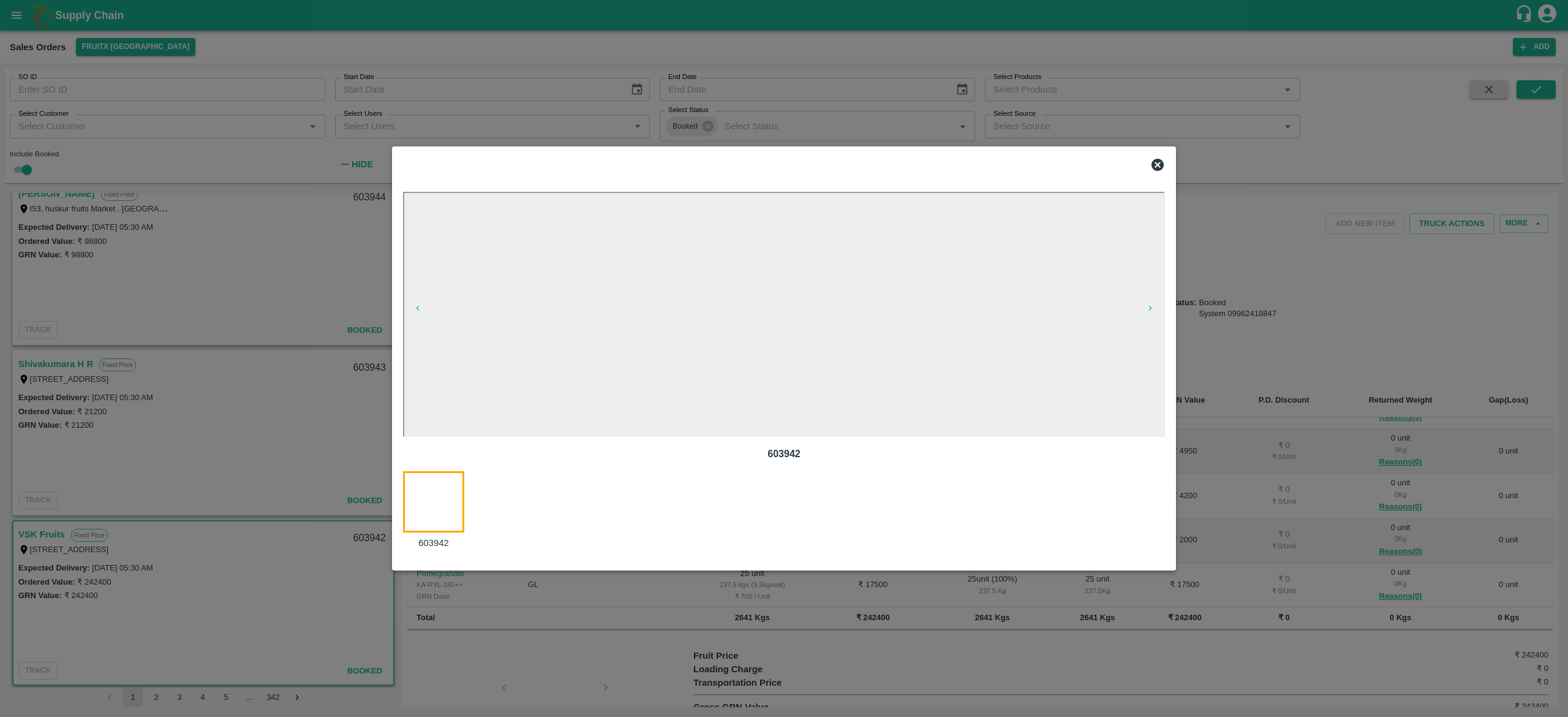
click at [414, 509] on div at bounding box center [440, 511] width 76 height 79
click at [1158, 163] on icon at bounding box center [1158, 164] width 15 height 15
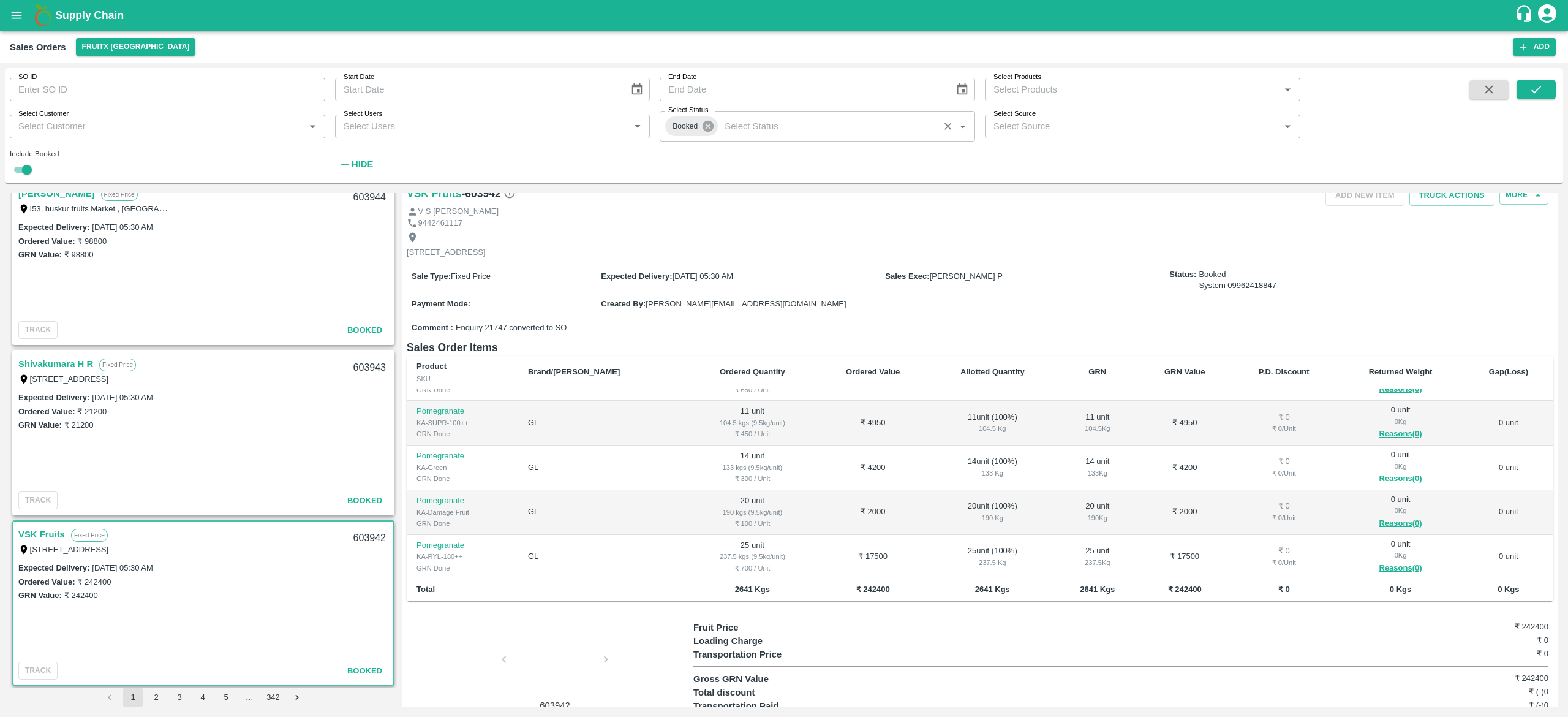
click at [710, 121] on icon at bounding box center [708, 126] width 11 height 11
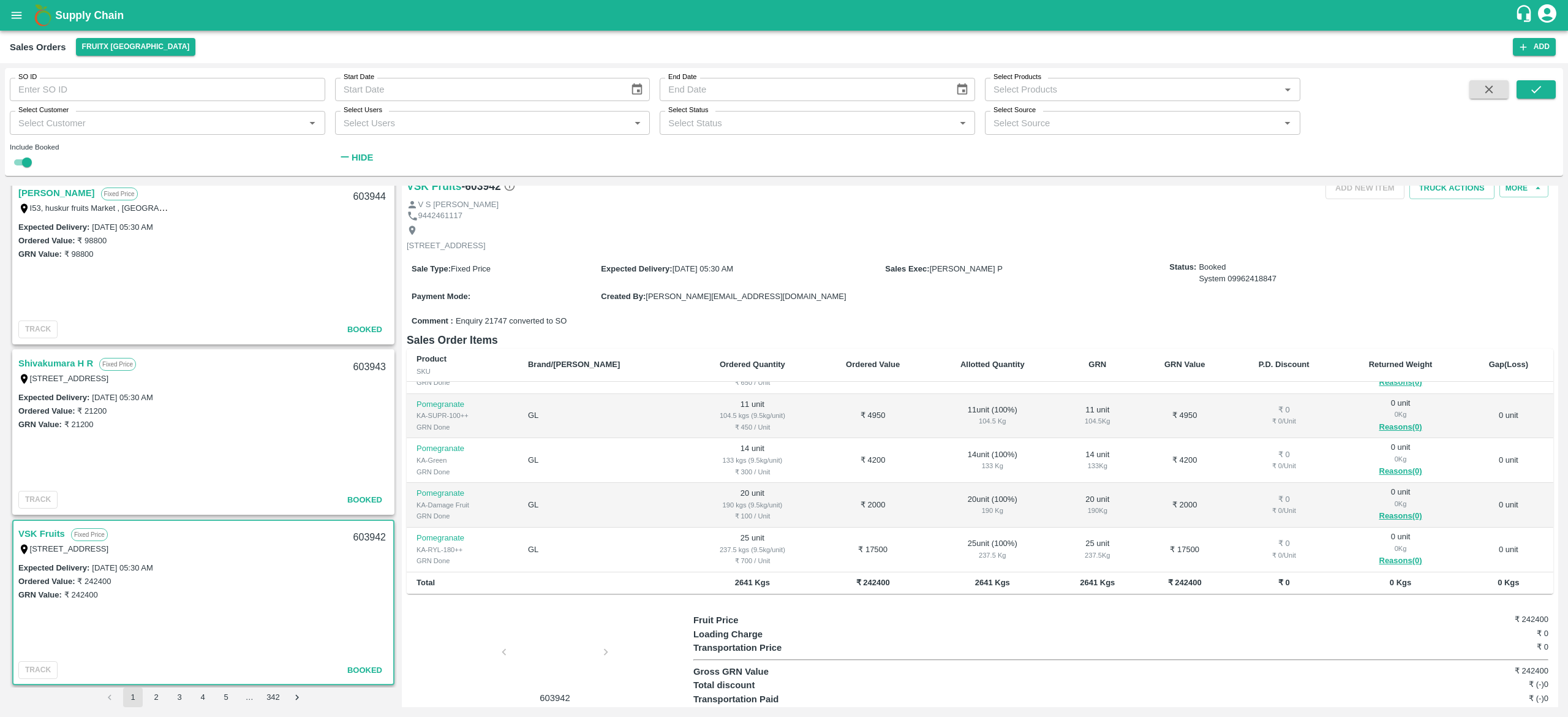
scroll to position [3758, 0]
click at [969, 125] on icon "Open" at bounding box center [963, 122] width 14 height 14
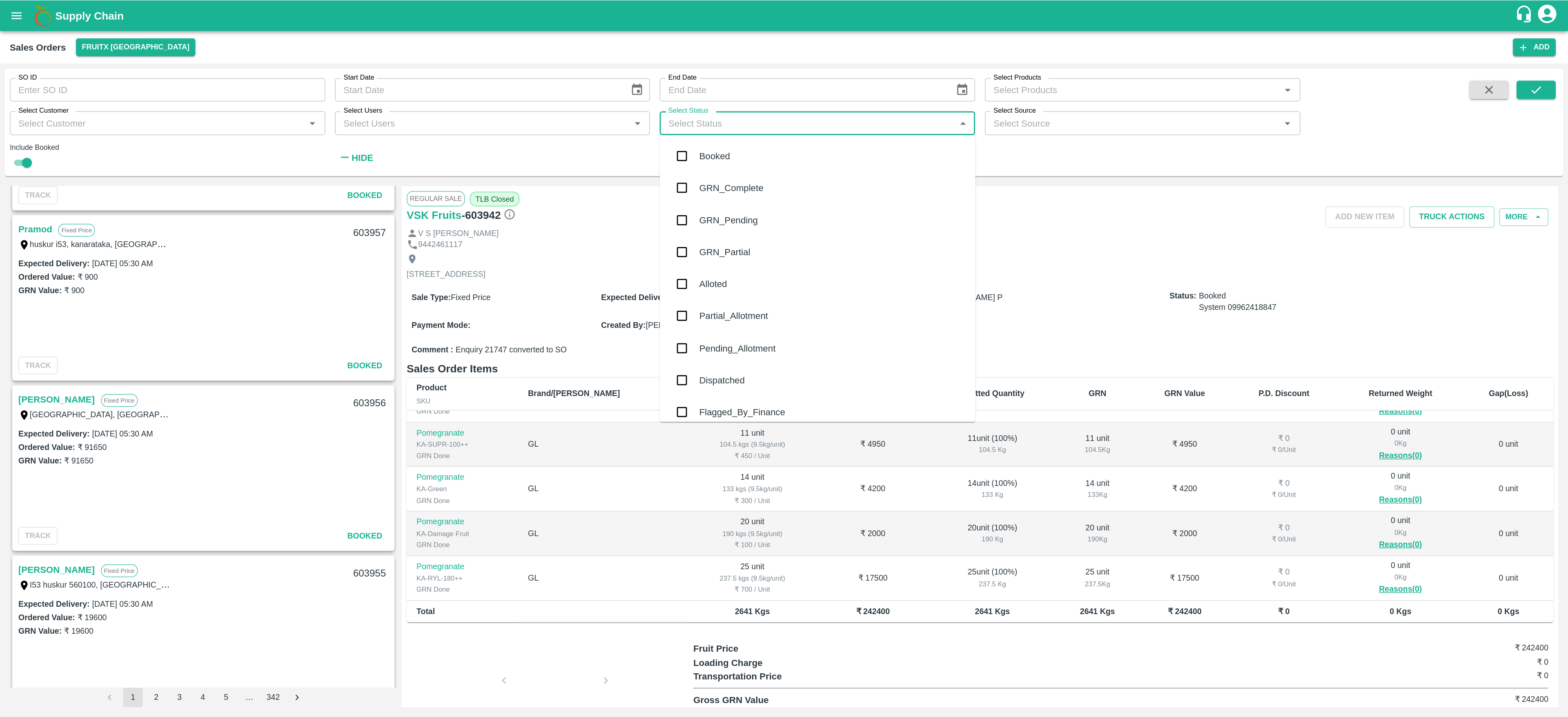
scroll to position [128, 0]
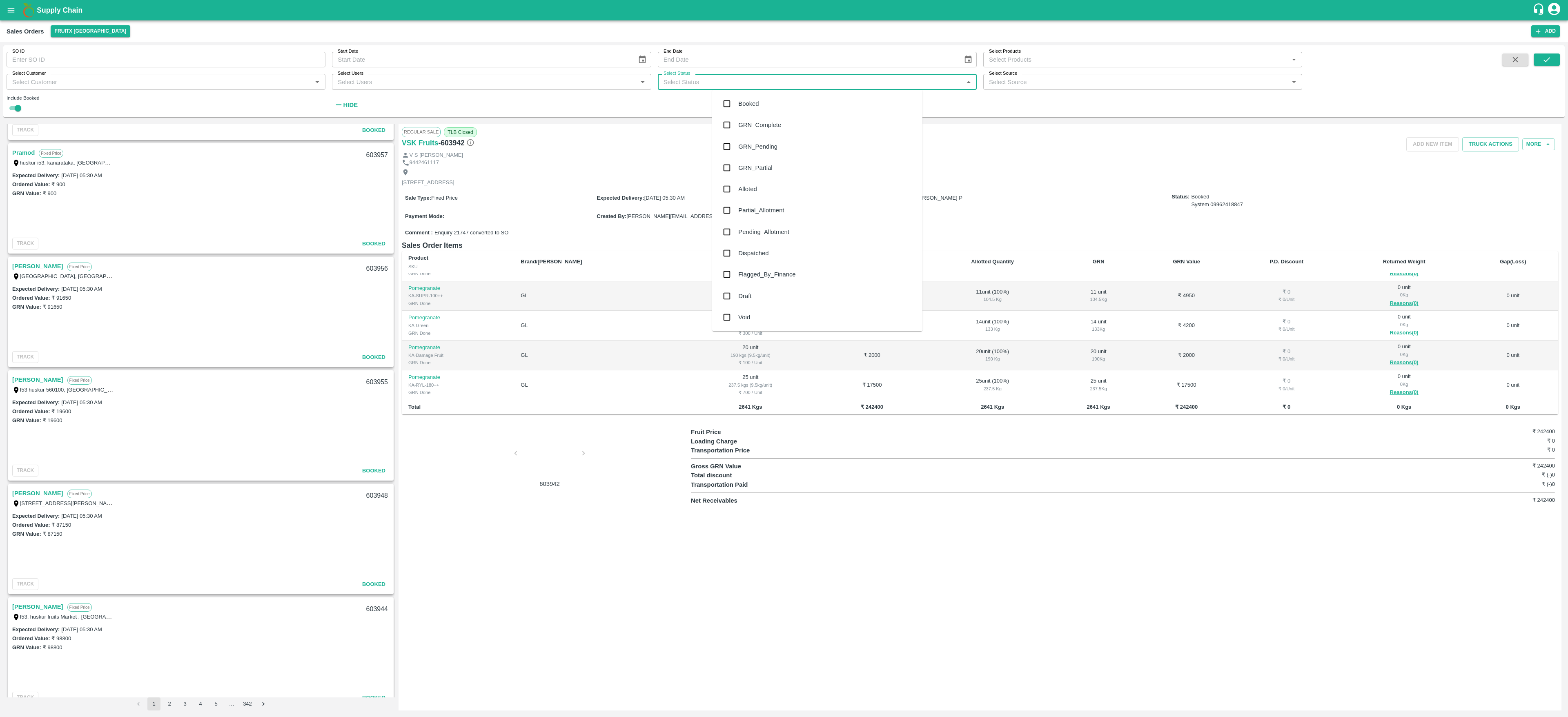
drag, startPoint x: 1011, startPoint y: 0, endPoint x: 965, endPoint y: 82, distance: 94.0
click at [965, 82] on icon "Close" at bounding box center [968, 82] width 9 height 9
click at [965, 82] on icon "Open" at bounding box center [968, 82] width 9 height 9
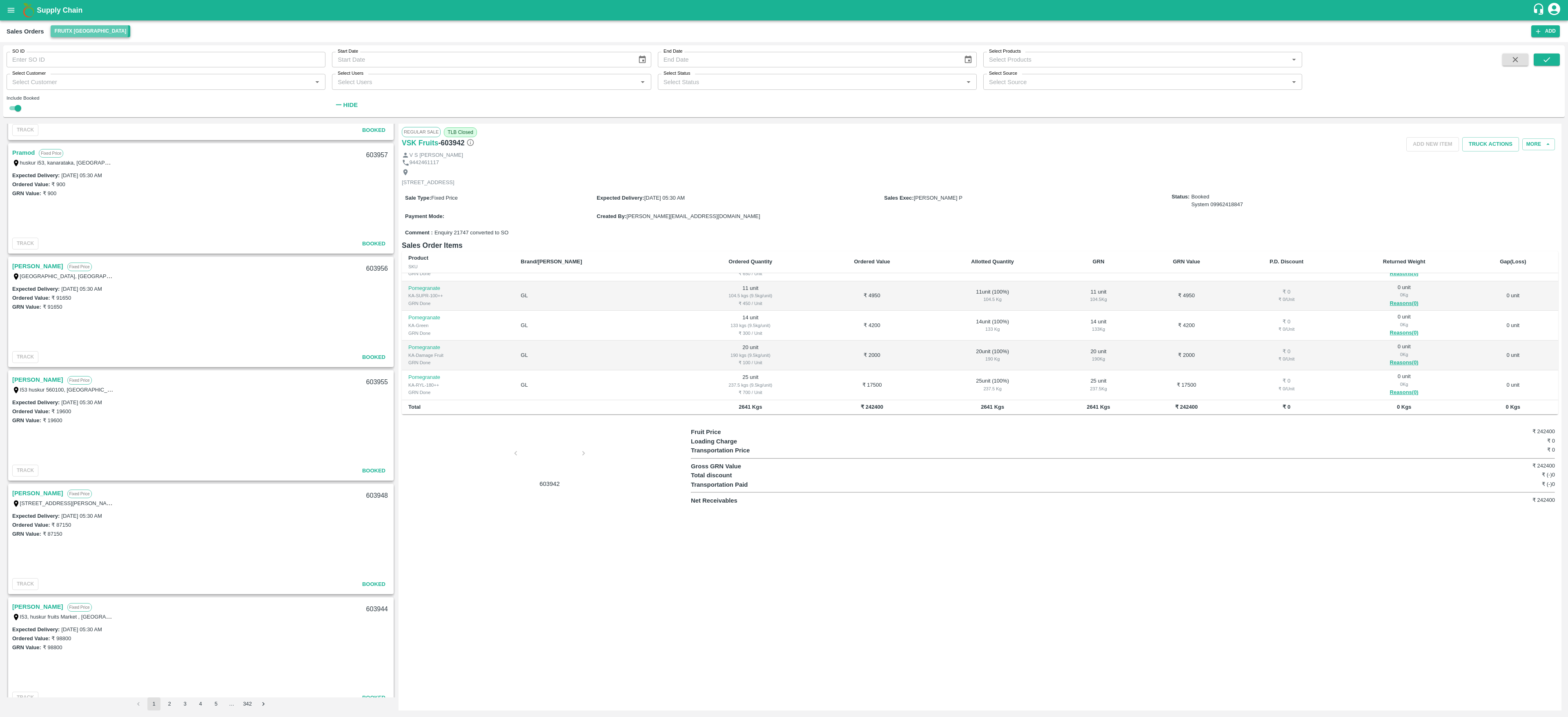
click at [89, 30] on button "FruitX [GEOGRAPHIC_DATA]" at bounding box center [90, 31] width 80 height 12
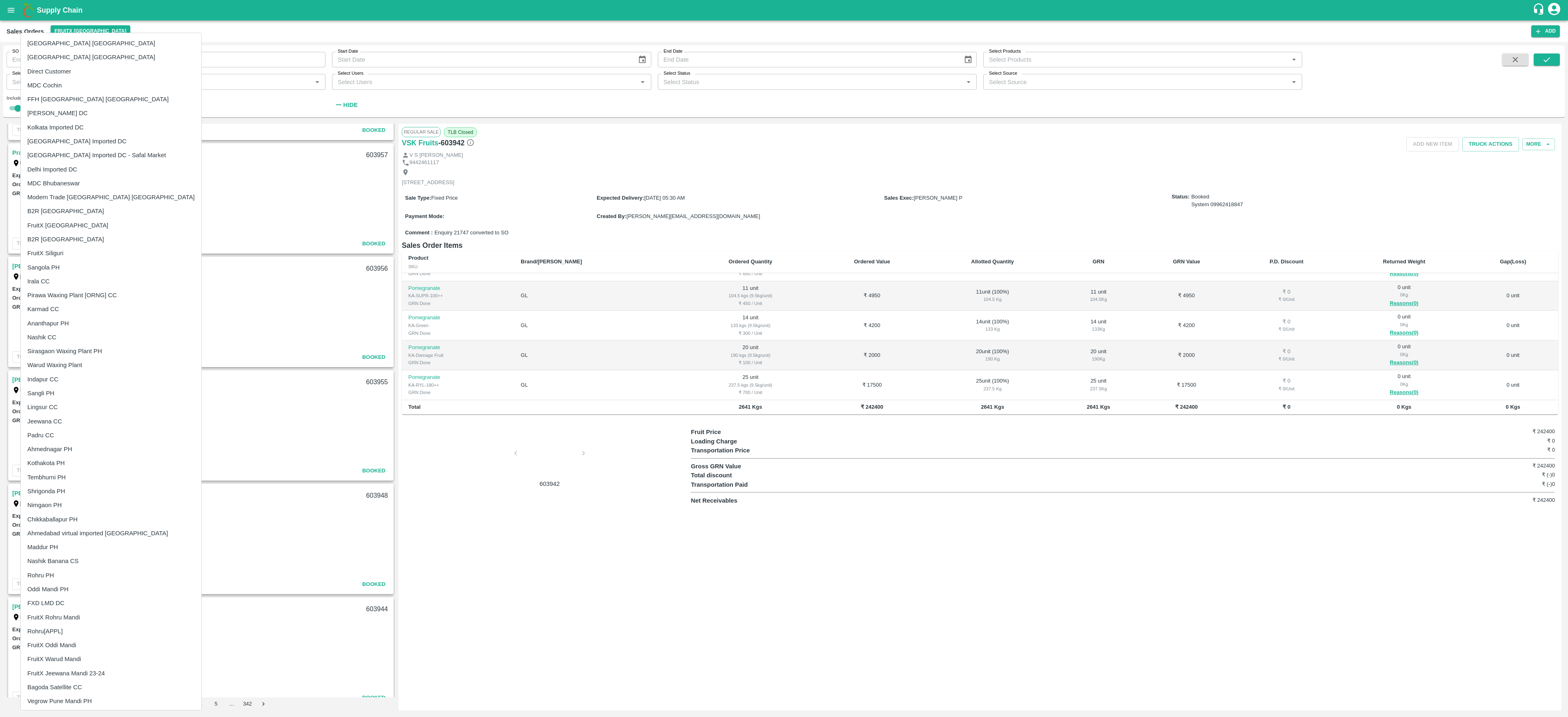
click at [249, 40] on div at bounding box center [784, 358] width 1568 height 717
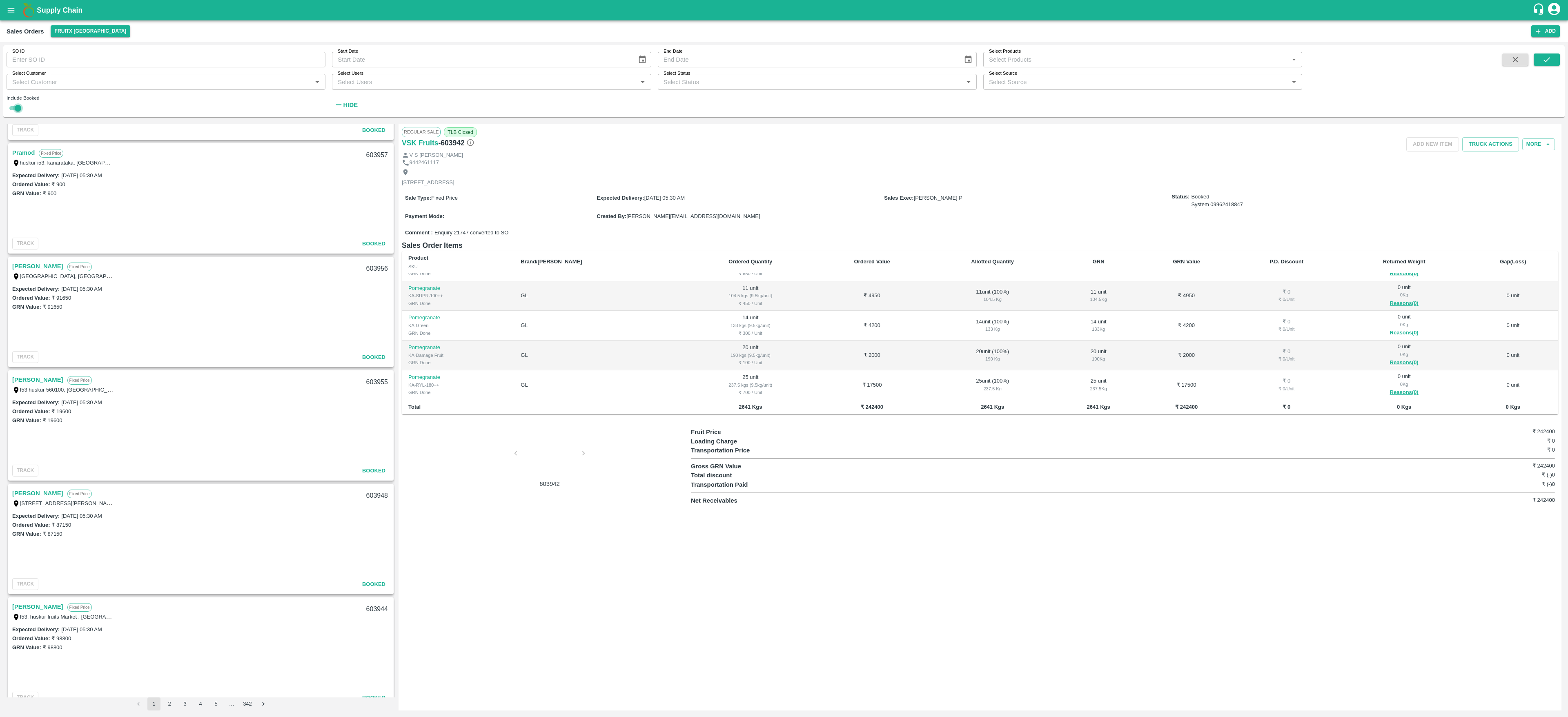
click at [15, 103] on input "checkbox" at bounding box center [18, 108] width 29 height 10
checkbox input "false"
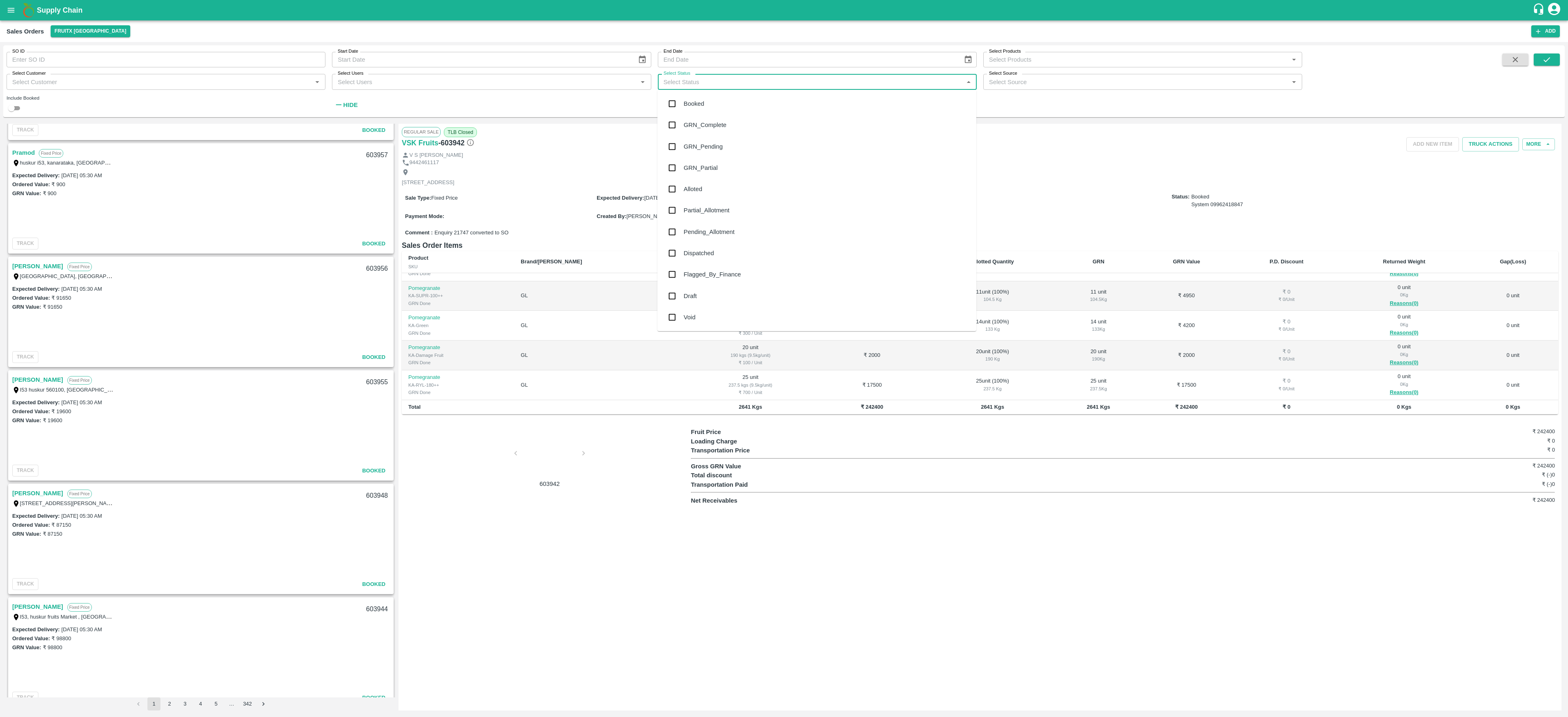
click at [954, 85] on input "Select Status" at bounding box center [811, 81] width 301 height 10
click at [673, 125] on input "checkbox" at bounding box center [672, 125] width 16 height 16
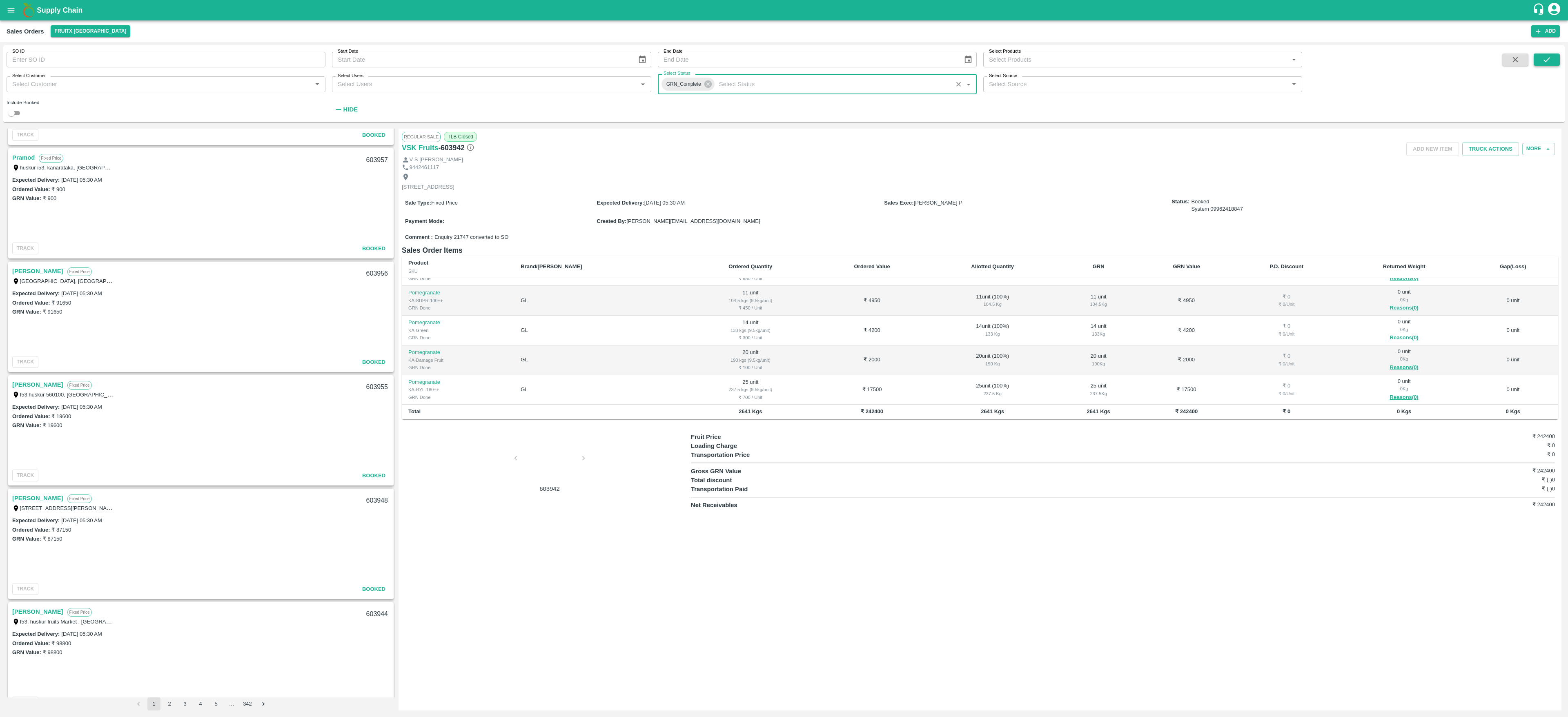
click at [1045, 58] on icon "submit" at bounding box center [1547, 60] width 7 height 5
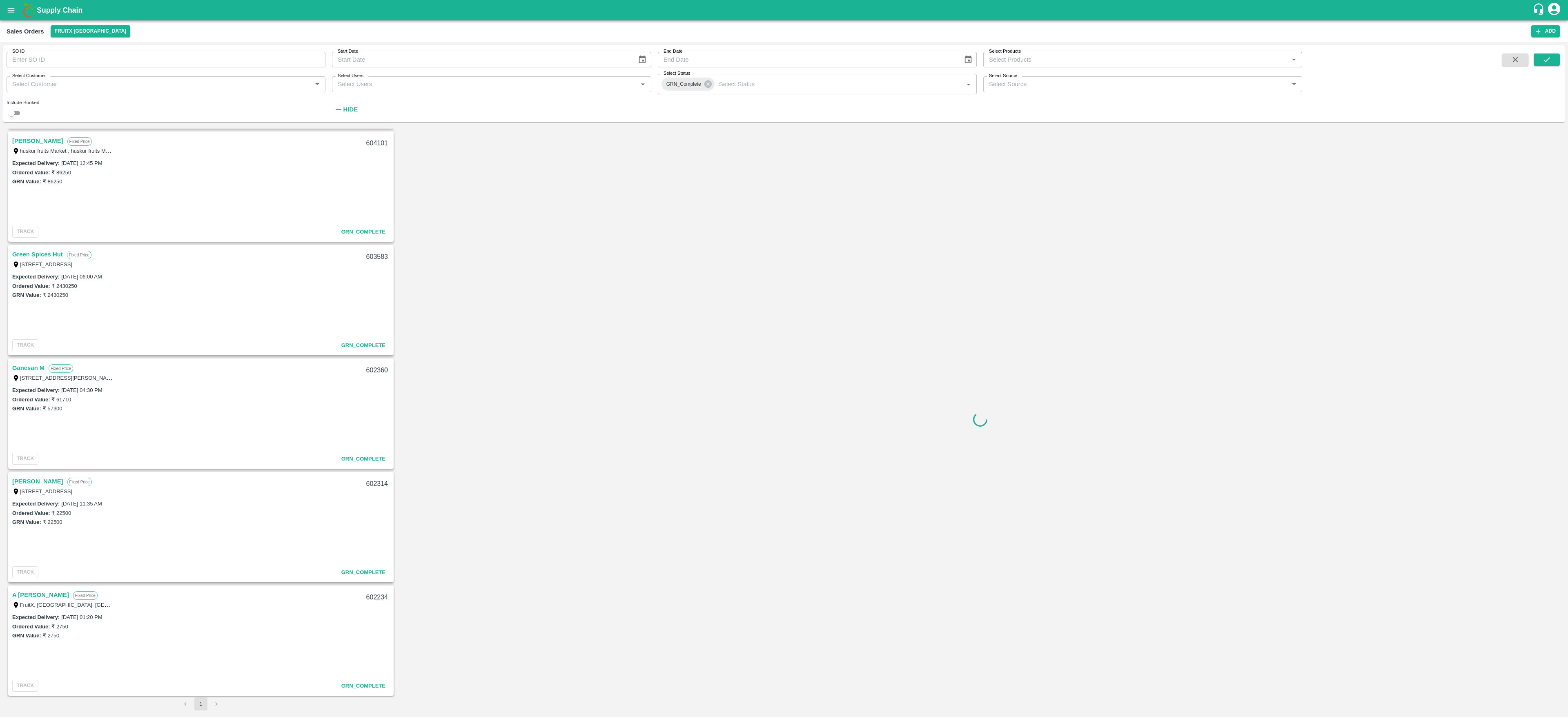
scroll to position [1589, 0]
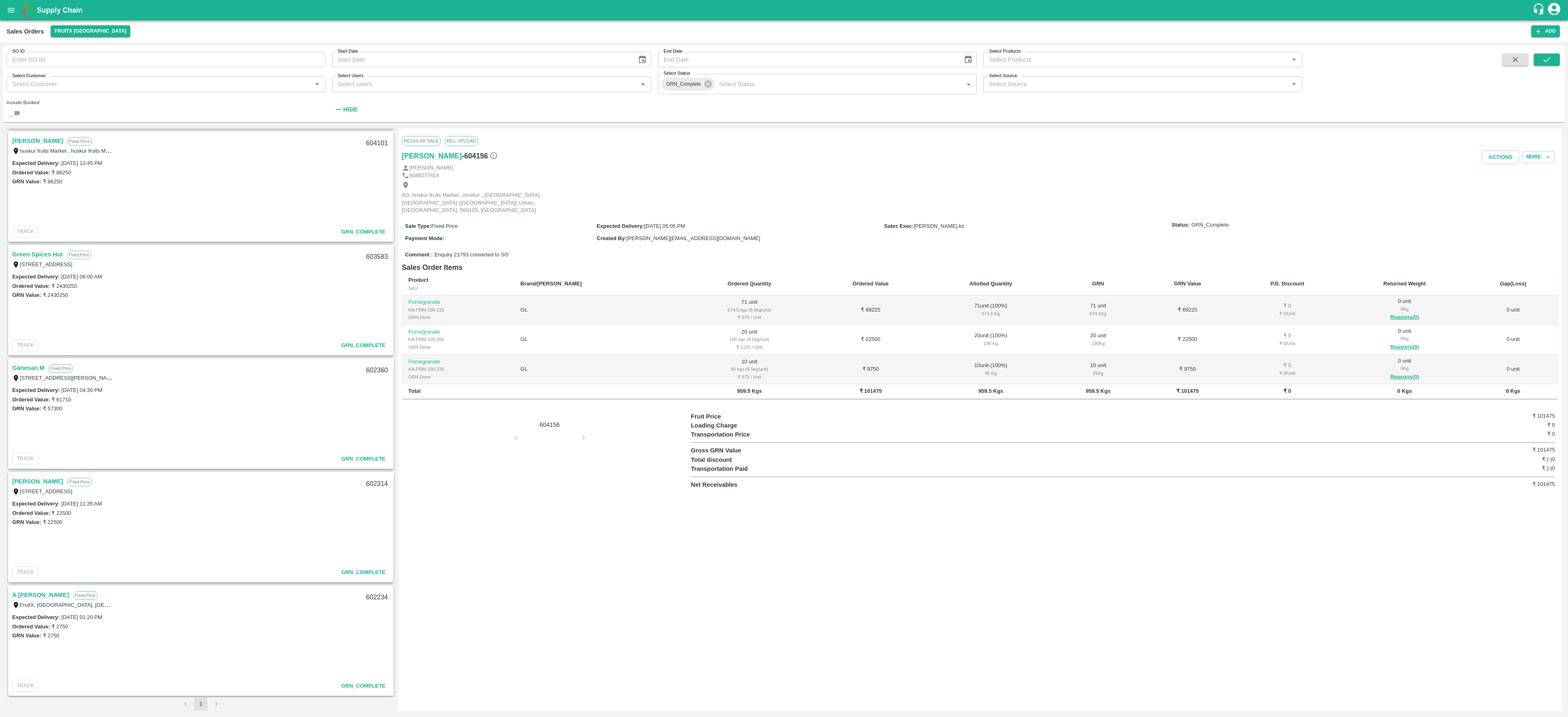
click at [201, 274] on div "Expected Delivery : [DATE] 06:00 AM" at bounding box center [201, 276] width 377 height 9
click at [1045, 161] on button "Actions" at bounding box center [1500, 157] width 37 height 14
click at [1045, 187] on div at bounding box center [784, 358] width 1568 height 717
click at [407, 156] on h6 "[PERSON_NAME]" at bounding box center [432, 156] width 60 height 12
